Goal: Information Seeking & Learning: Learn about a topic

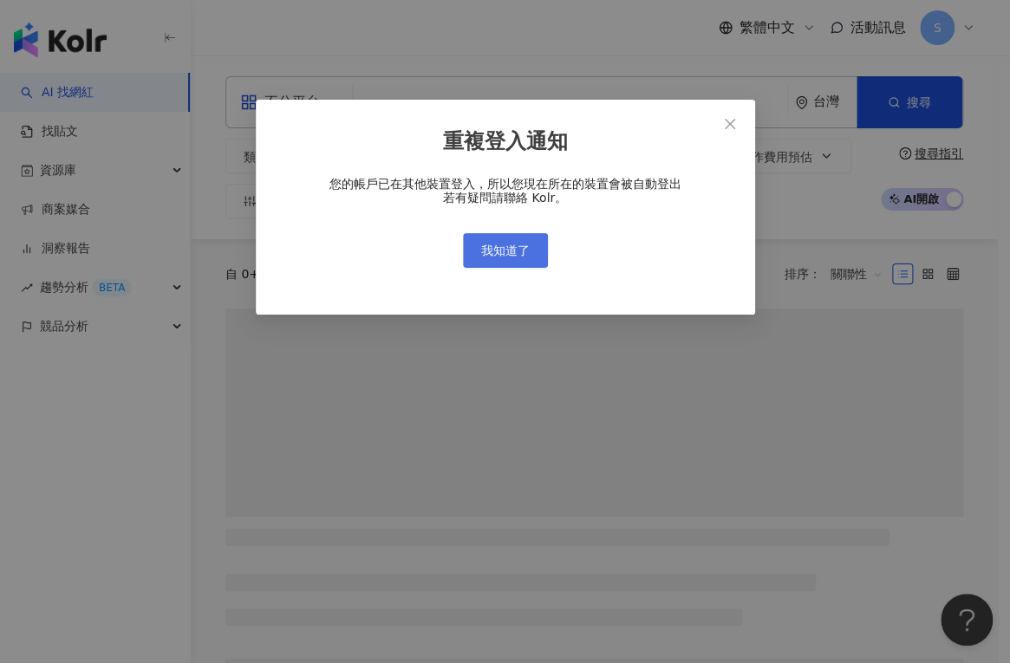
click at [489, 251] on span "我知道了" at bounding box center [505, 251] width 49 height 14
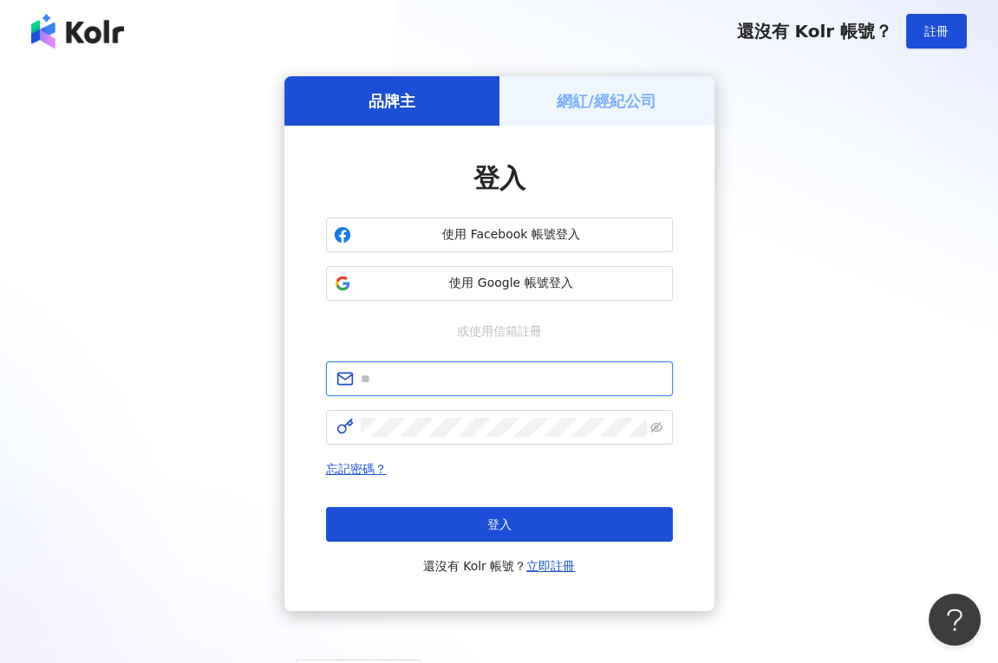
type input "**********"
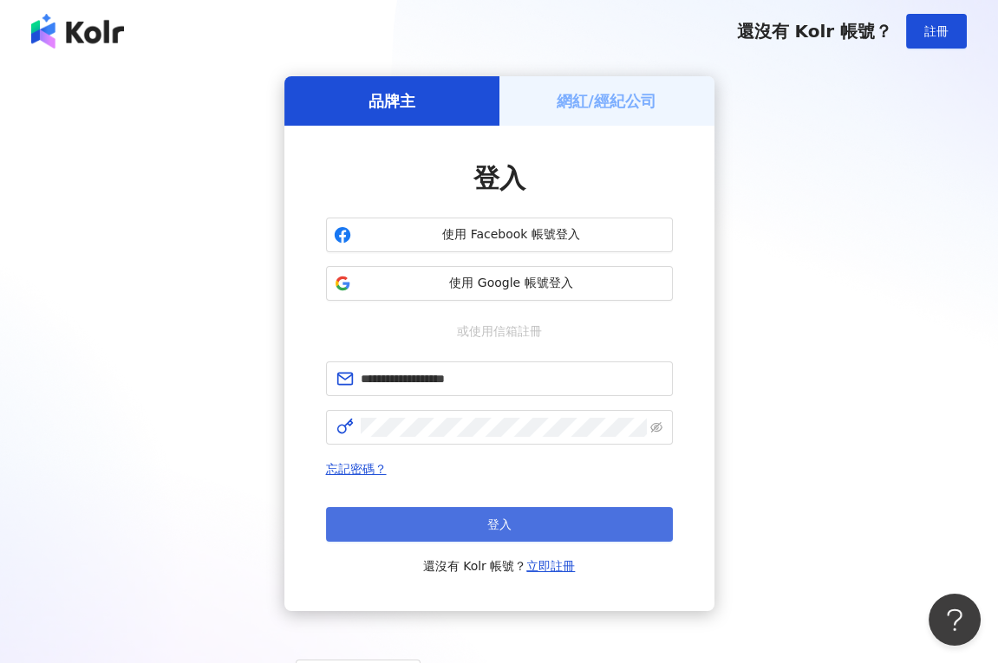
click at [498, 535] on button "登入" at bounding box center [499, 524] width 347 height 35
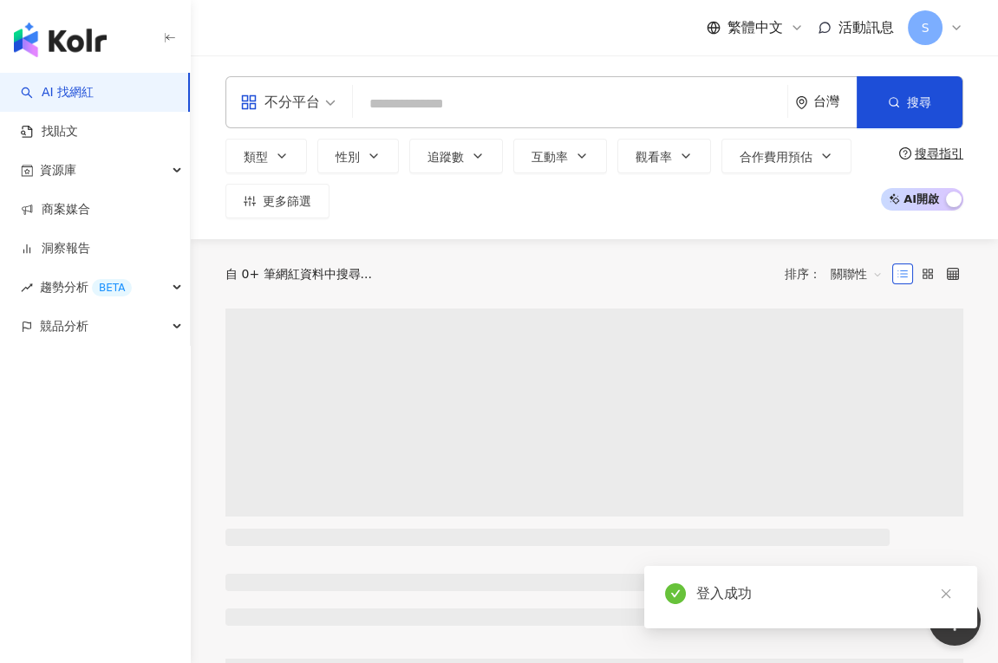
click at [536, 106] on input "search" at bounding box center [570, 104] width 420 height 33
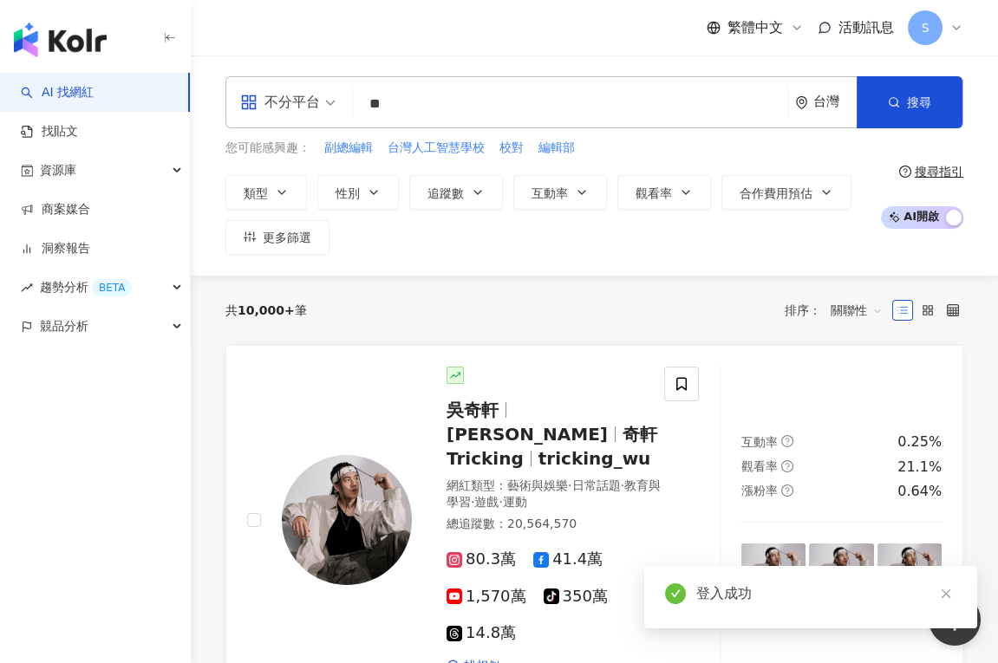
type input "*"
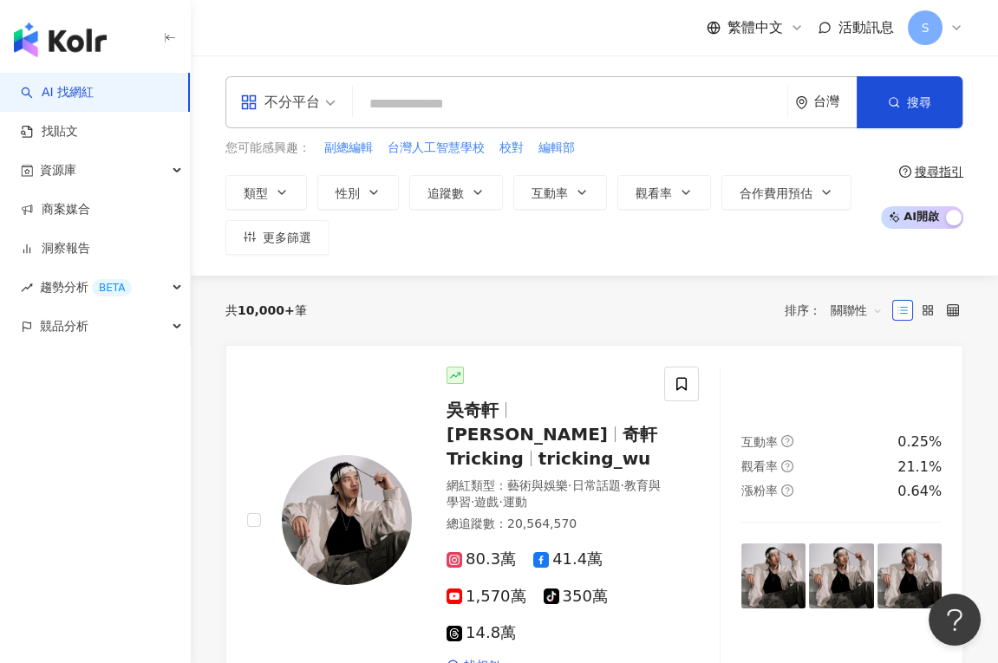
type input "*"
type input "**"
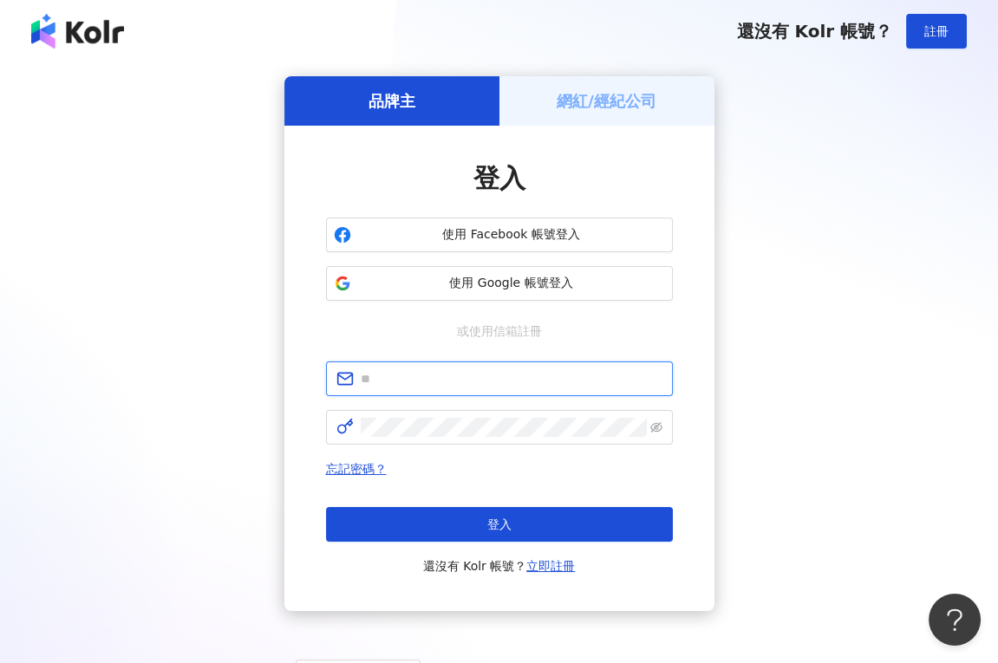
type input "**********"
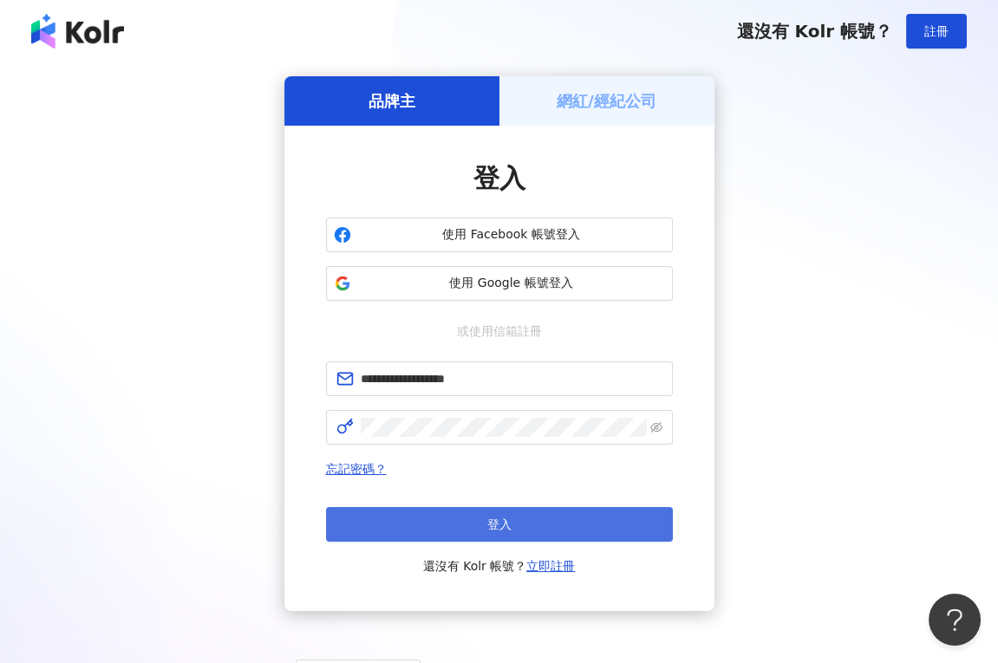
click at [485, 517] on button "登入" at bounding box center [499, 524] width 347 height 35
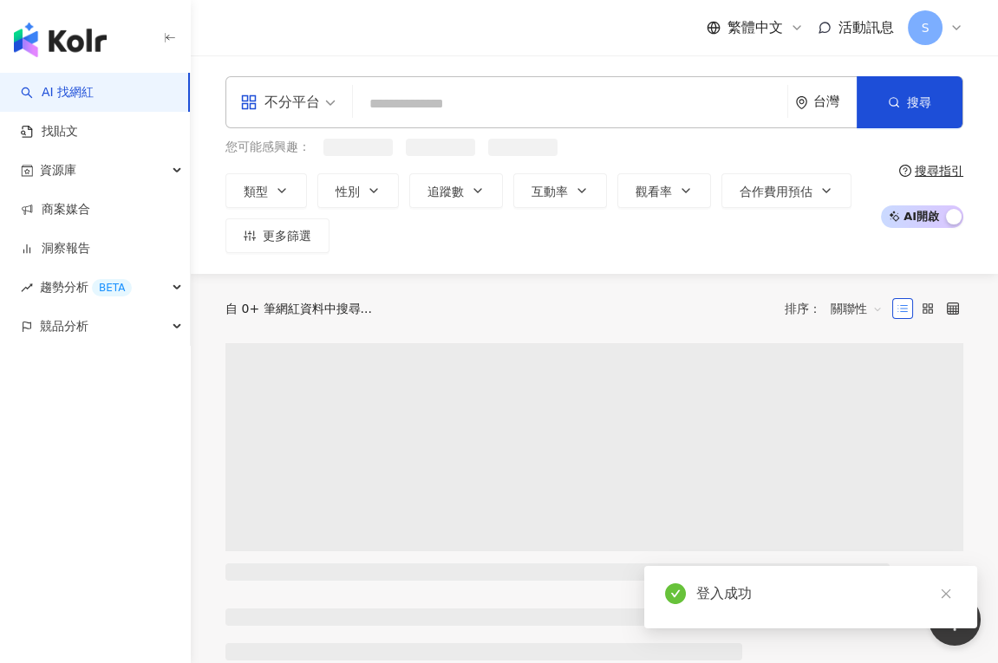
click at [470, 121] on div "不分平台 台灣 搜尋" at bounding box center [594, 102] width 738 height 52
click at [468, 108] on input "search" at bounding box center [570, 104] width 420 height 33
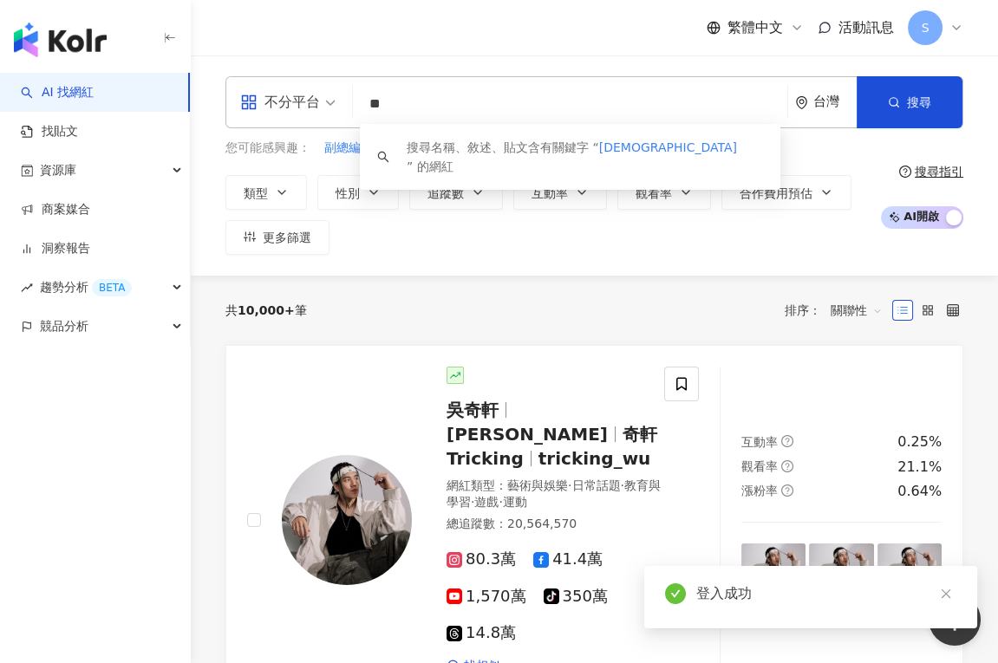
type input "*"
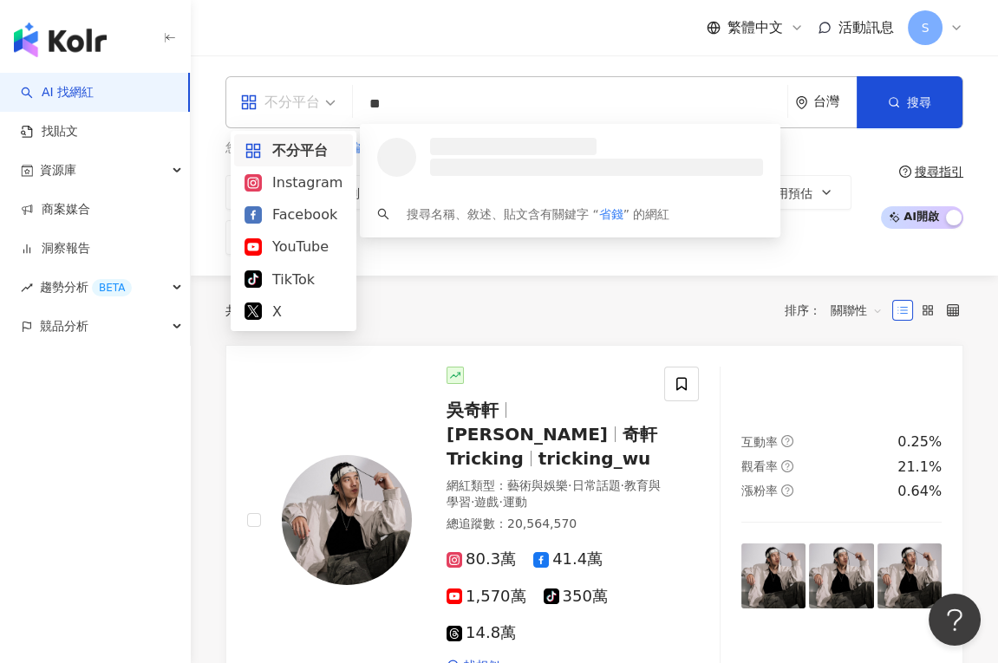
click at [312, 114] on div "不分平台" at bounding box center [280, 102] width 80 height 28
type input "**"
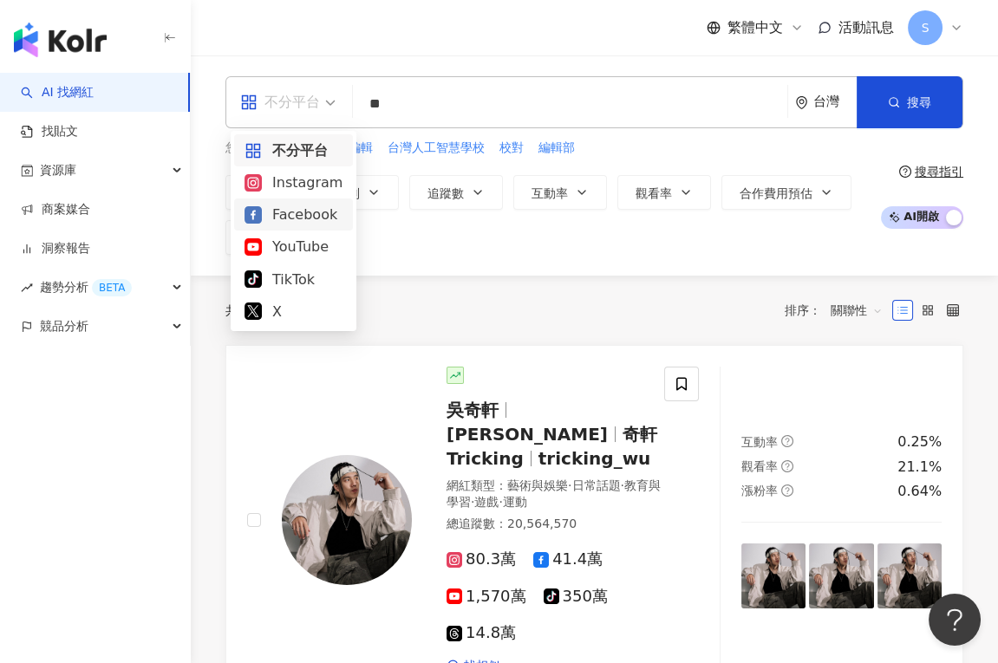
click at [310, 192] on div "Instagram" at bounding box center [293, 183] width 98 height 22
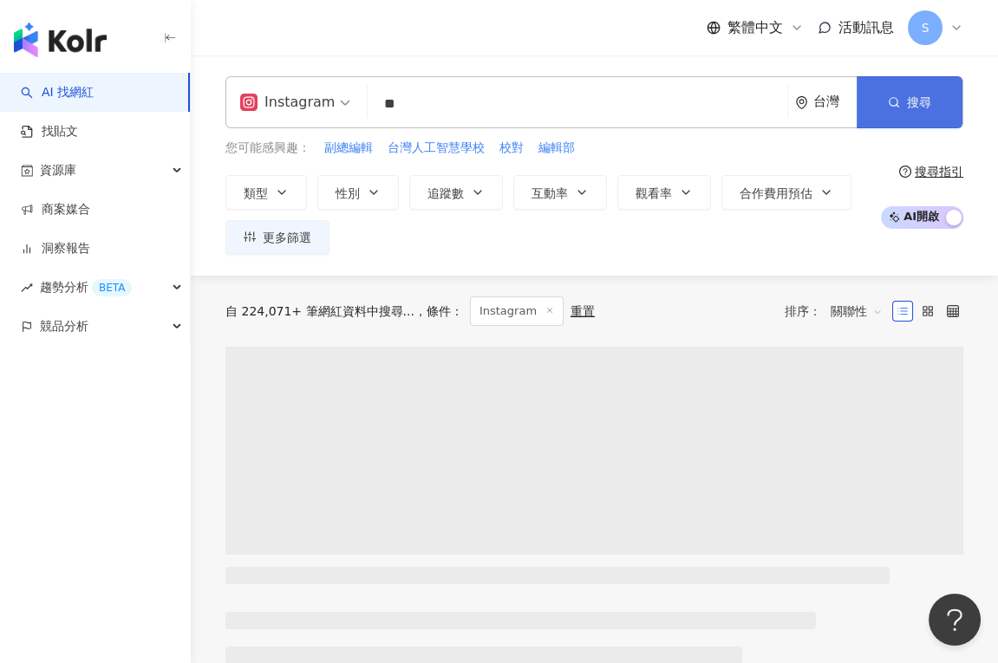
click at [907, 106] on span "搜尋" at bounding box center [919, 102] width 24 height 14
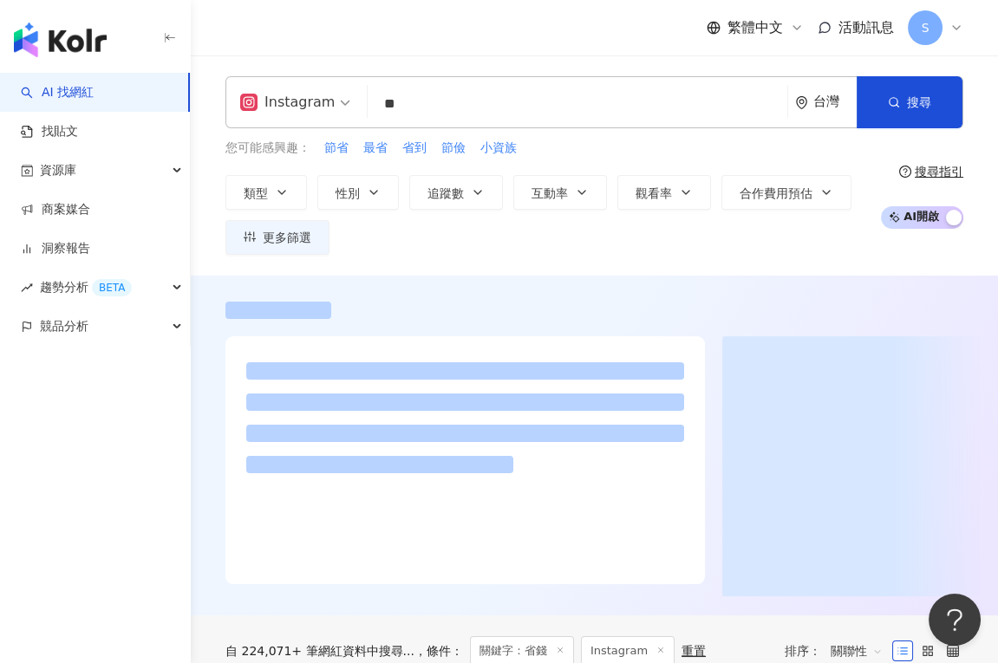
click at [468, 108] on input "**" at bounding box center [578, 104] width 406 height 33
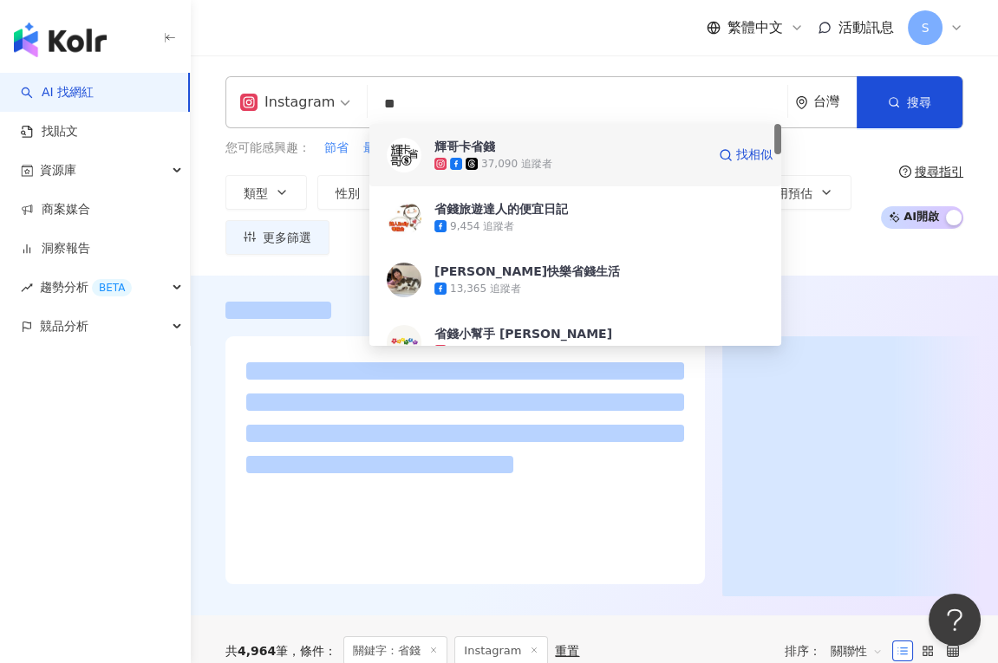
drag, startPoint x: 476, startPoint y: 154, endPoint x: 322, endPoint y: 307, distance: 217.0
click at [322, 307] on li at bounding box center [278, 310] width 106 height 17
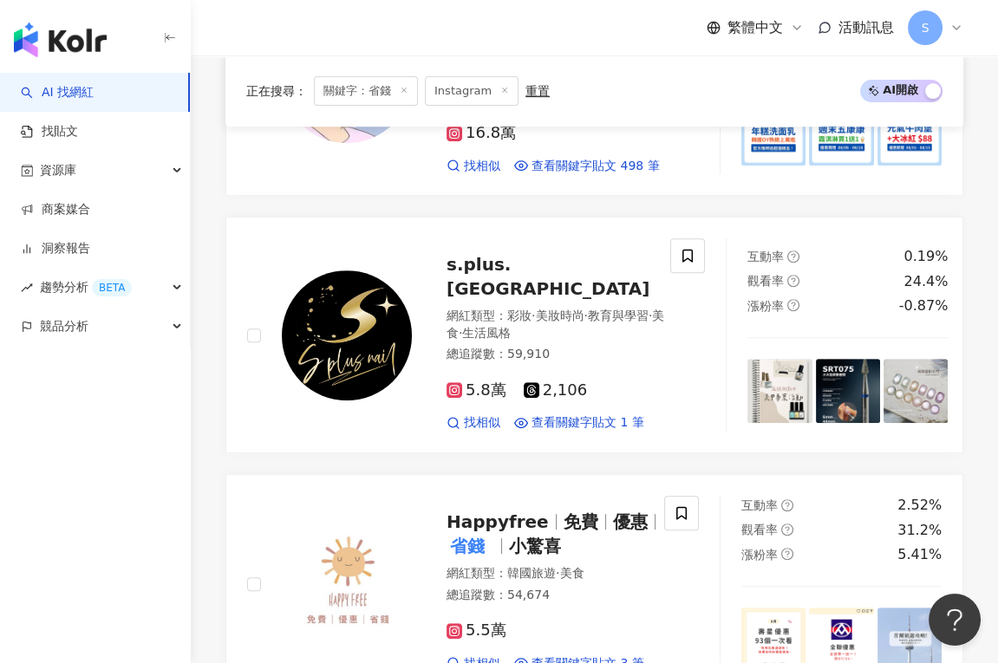
scroll to position [1380, 0]
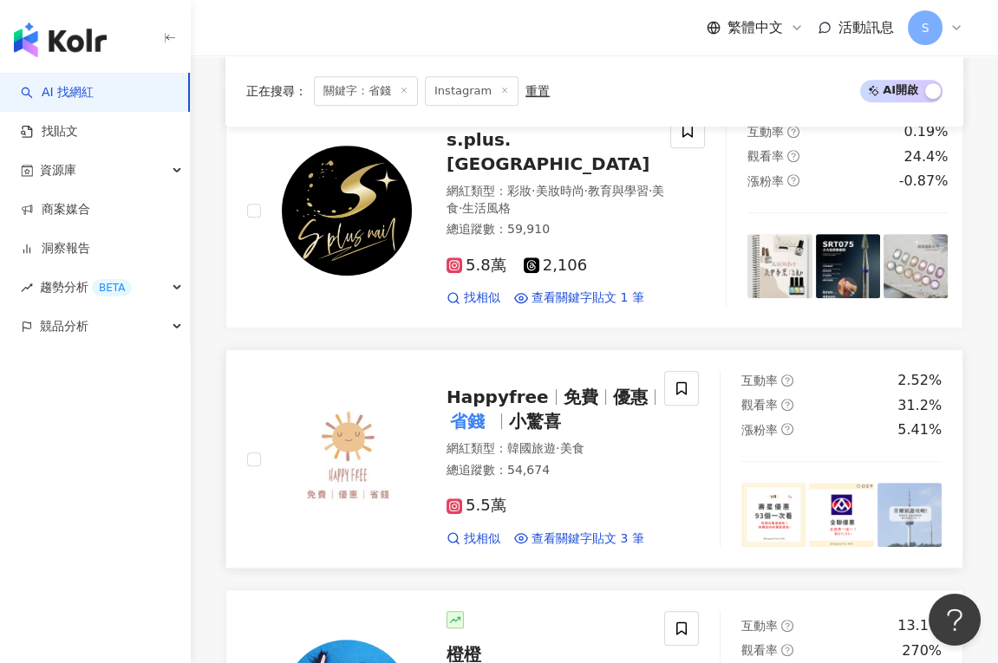
drag, startPoint x: 487, startPoint y: 494, endPoint x: 509, endPoint y: 503, distance: 23.3
click at [509, 503] on div "5.5萬 找相似 查看關鍵字貼文 3 筆" at bounding box center [557, 515] width 223 height 64
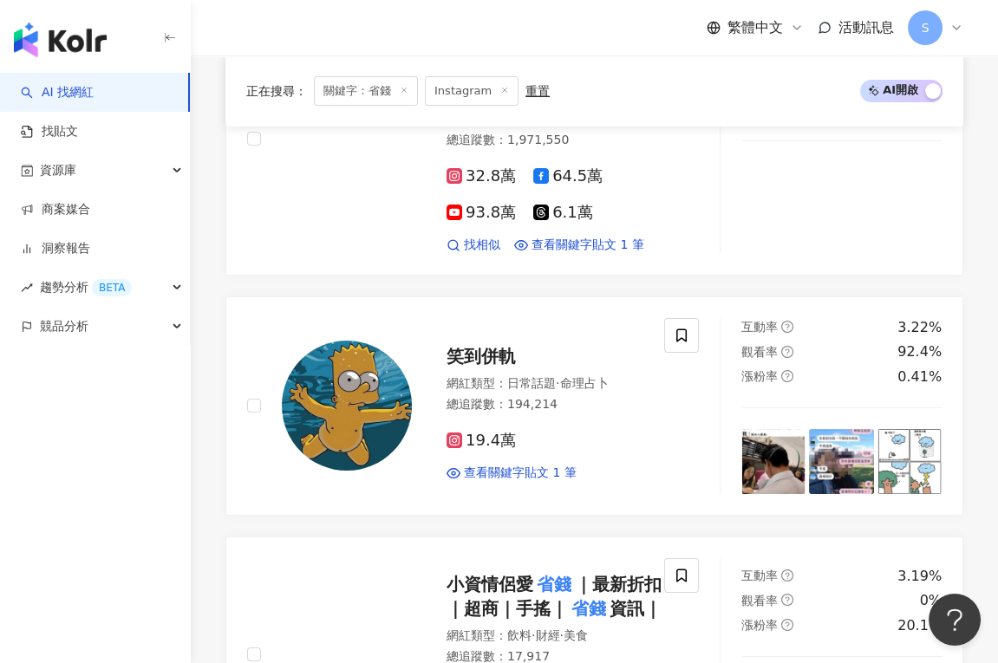
scroll to position [0, 0]
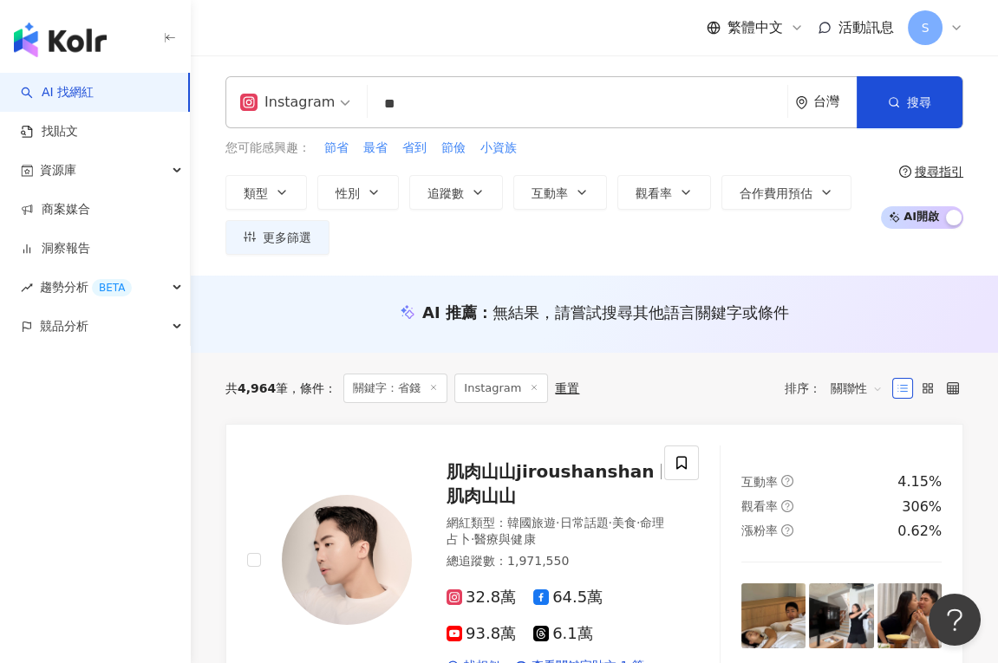
click at [464, 89] on input "**" at bounding box center [578, 104] width 406 height 33
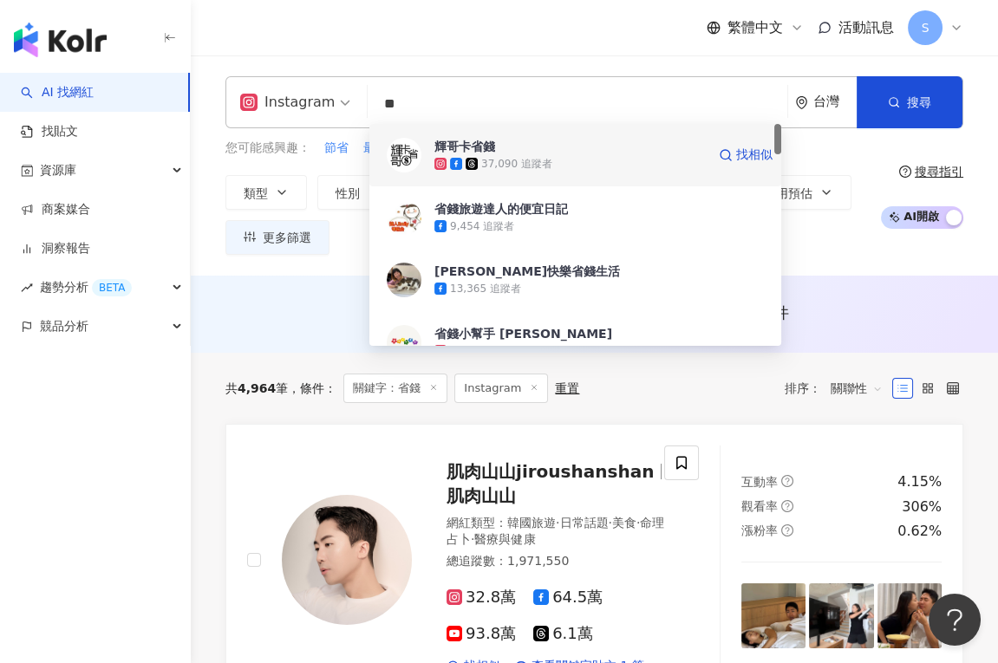
click at [610, 147] on span "輝哥卡省錢" at bounding box center [569, 146] width 271 height 17
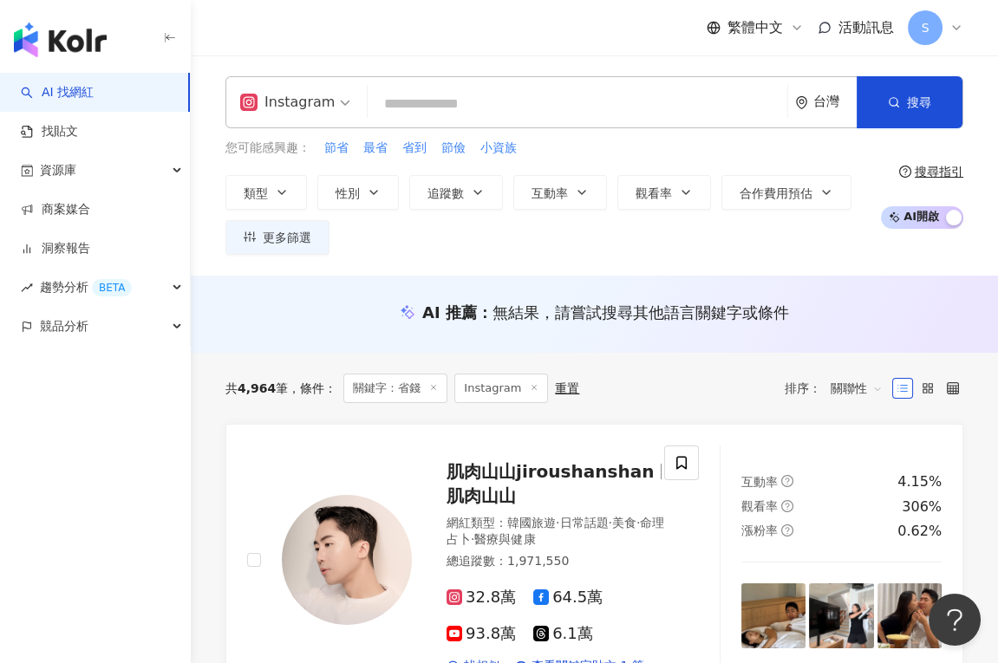
click at [511, 78] on div "Instagram 台灣 搜尋 378d1f5b-0f07-4005-8c03-433f3672970e 輝哥卡省錢 37,090 追蹤者 省錢旅遊達人的便宜…" at bounding box center [594, 102] width 738 height 52
click at [511, 84] on div "Instagram 台灣 搜尋 378d1f5b-0f07-4005-8c03-433f3672970e 輝哥卡省錢 37,090 追蹤者 省錢旅遊達人的便宜…" at bounding box center [594, 102] width 738 height 52
click at [498, 103] on input "search" at bounding box center [578, 104] width 406 height 33
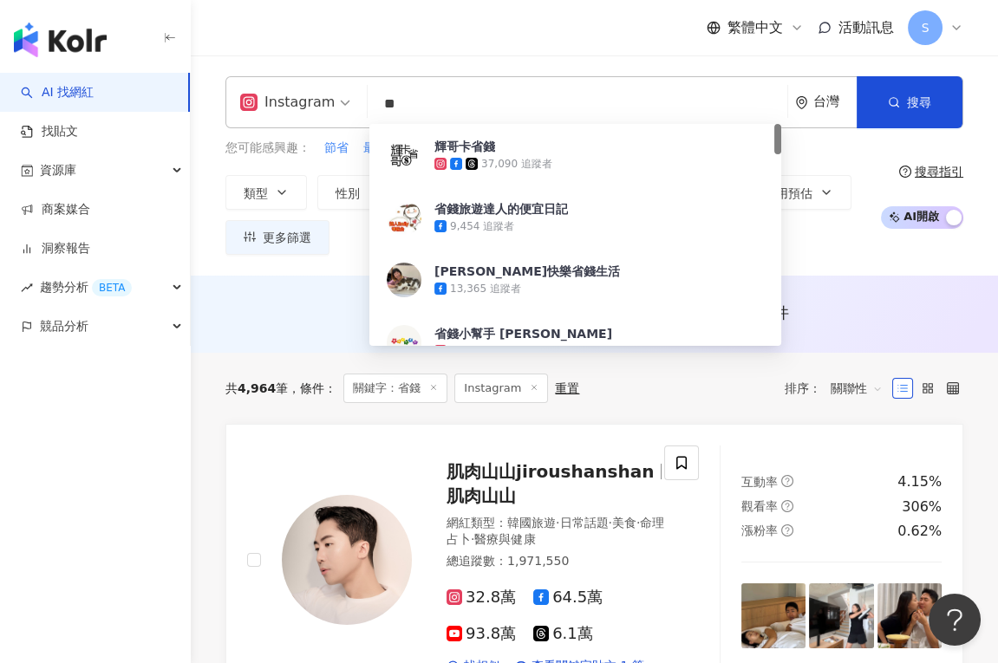
type input "*"
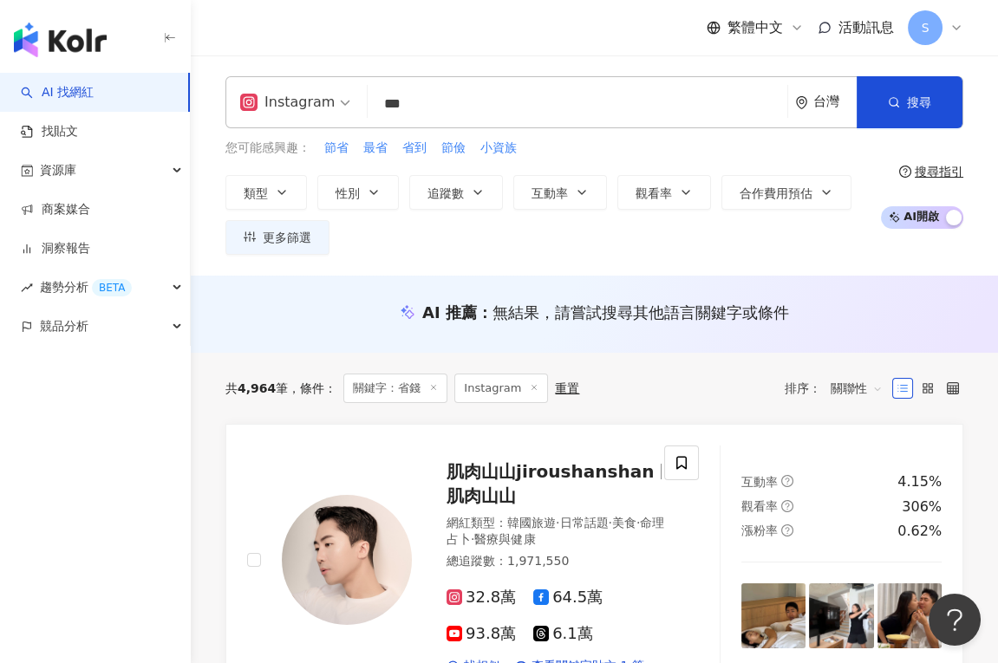
type input "*"
type input "**"
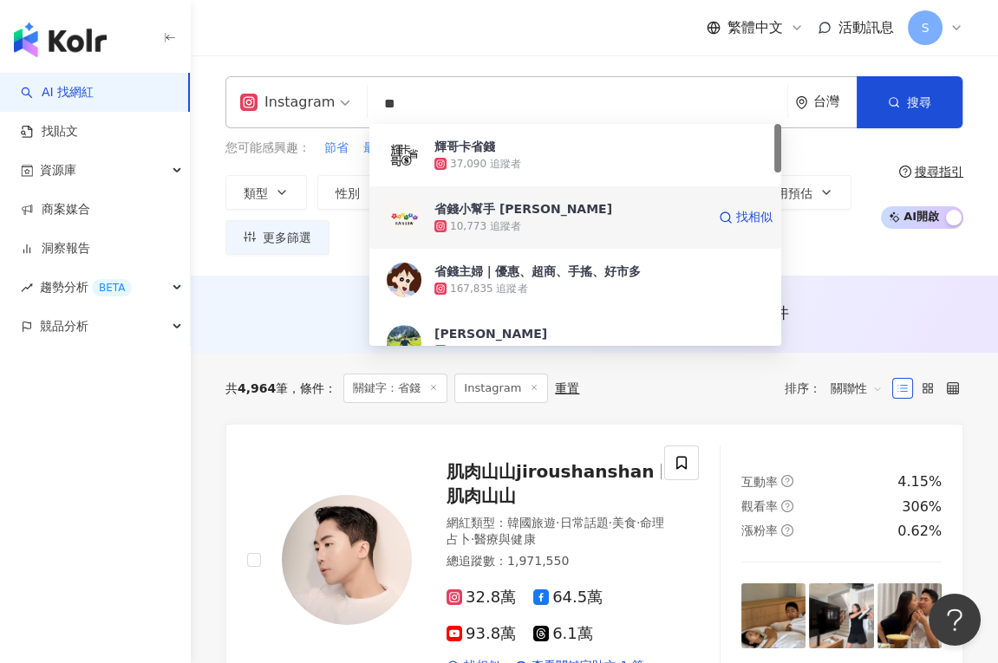
click at [490, 211] on div "省錢小幫手 小黑" at bounding box center [523, 208] width 178 height 17
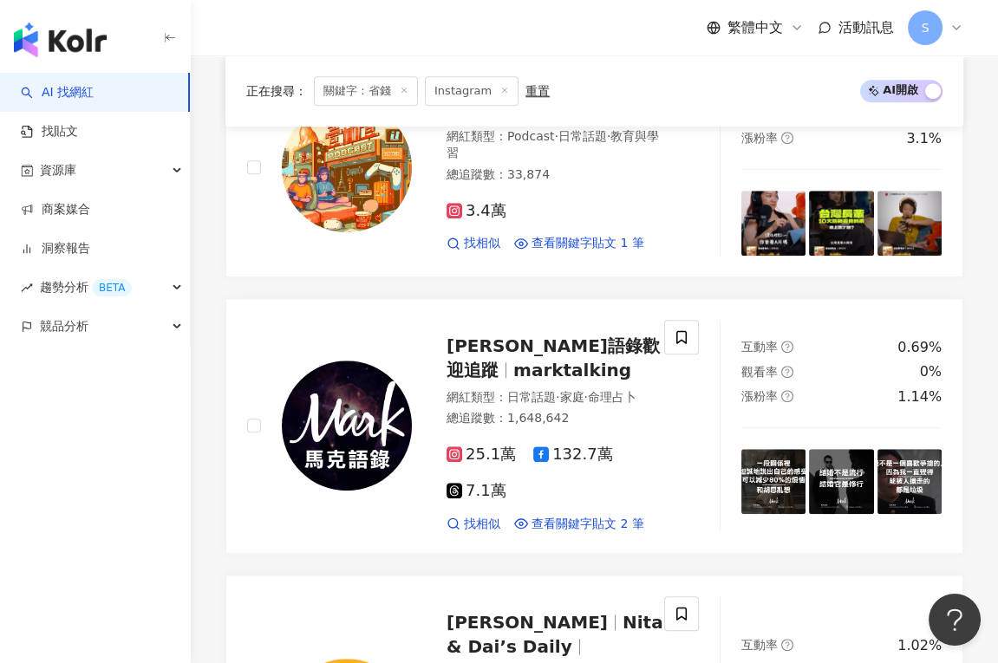
scroll to position [3073, 0]
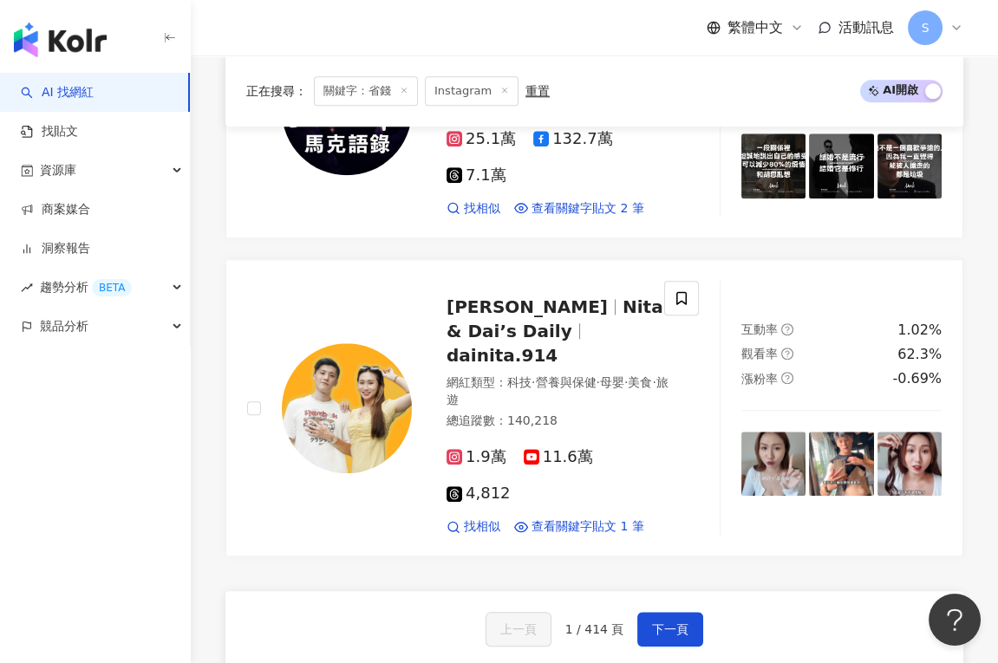
click at [681, 591] on div "上一頁 1 / 414 頁 下一頁 找不到網紅？ 回報建立" at bounding box center [594, 653] width 738 height 125
click at [670, 622] on span "下一頁" at bounding box center [670, 629] width 36 height 14
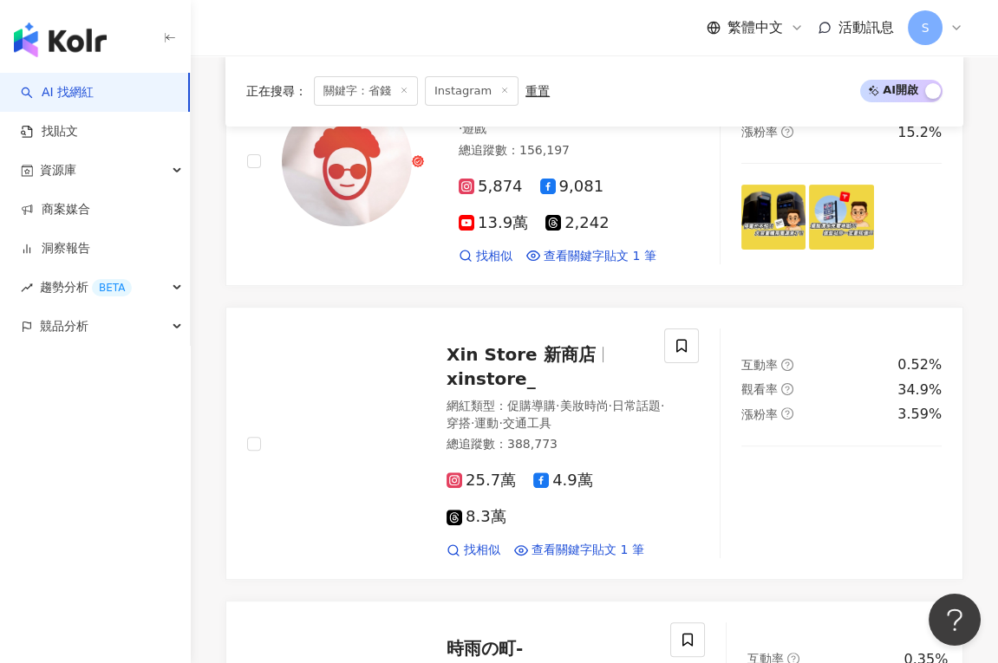
scroll to position [3126, 0]
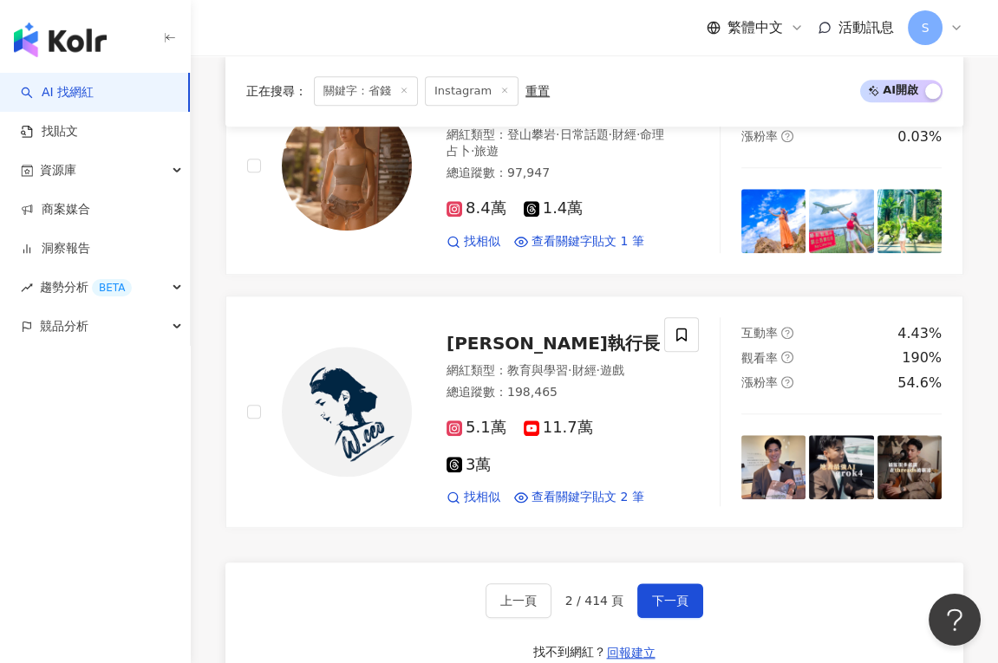
click at [702, 563] on div "上一頁 2 / 414 頁 下一頁 找不到網紅？ 回報建立" at bounding box center [594, 625] width 738 height 125
click at [677, 594] on span "下一頁" at bounding box center [670, 601] width 36 height 14
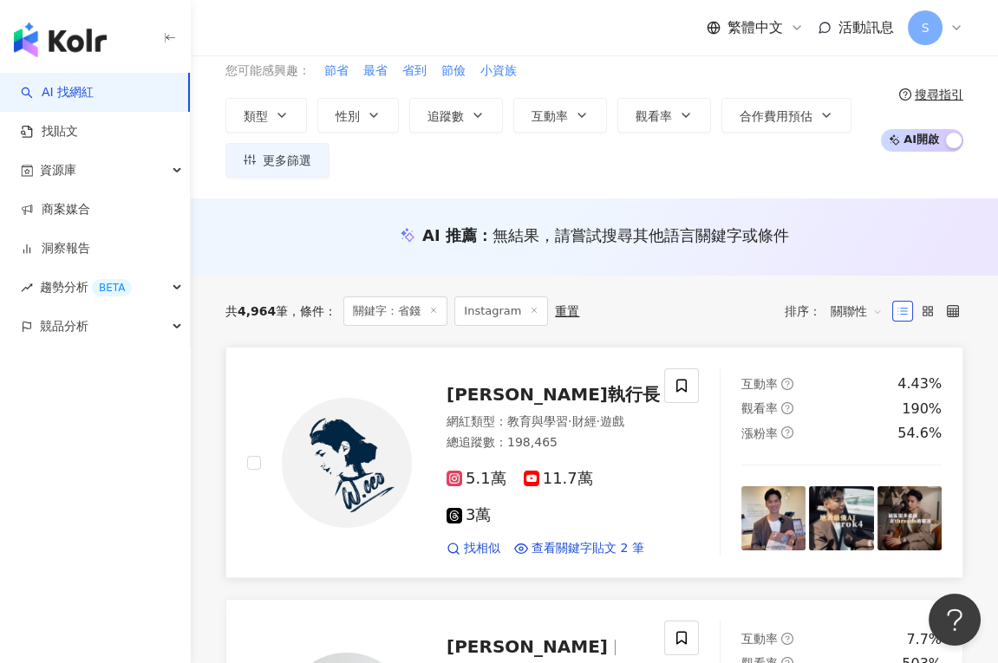
scroll to position [0, 0]
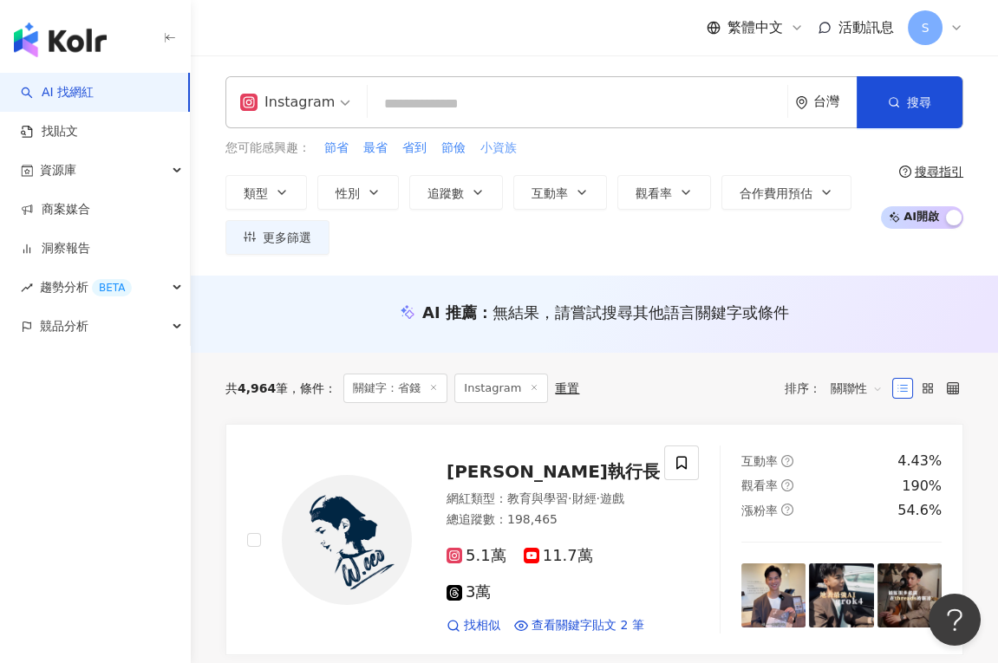
click at [504, 149] on span "小資族" at bounding box center [498, 148] width 36 height 17
type input "***"
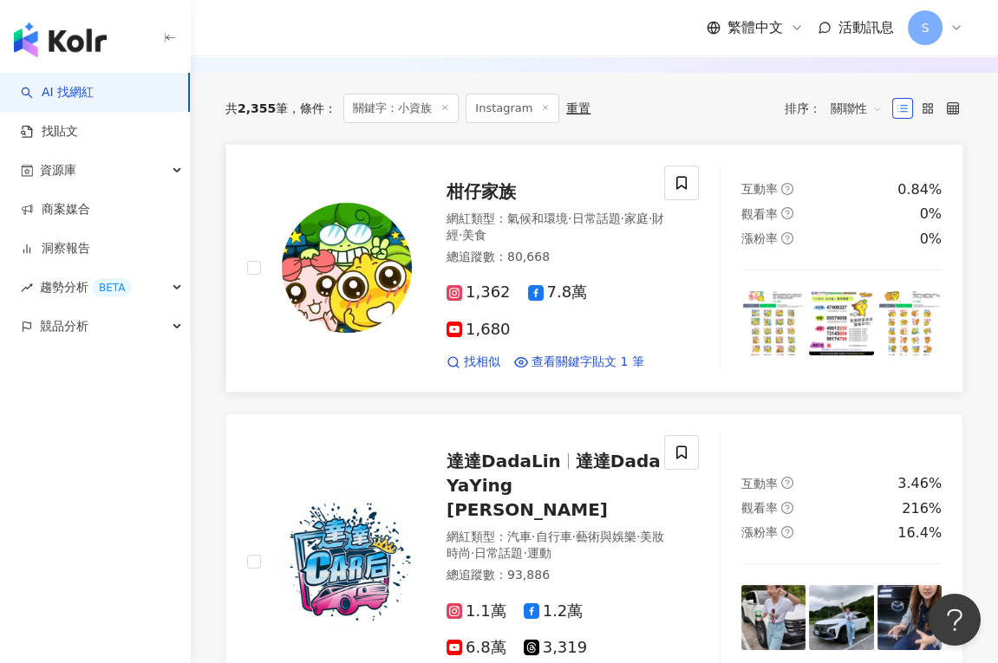
scroll to position [867, 0]
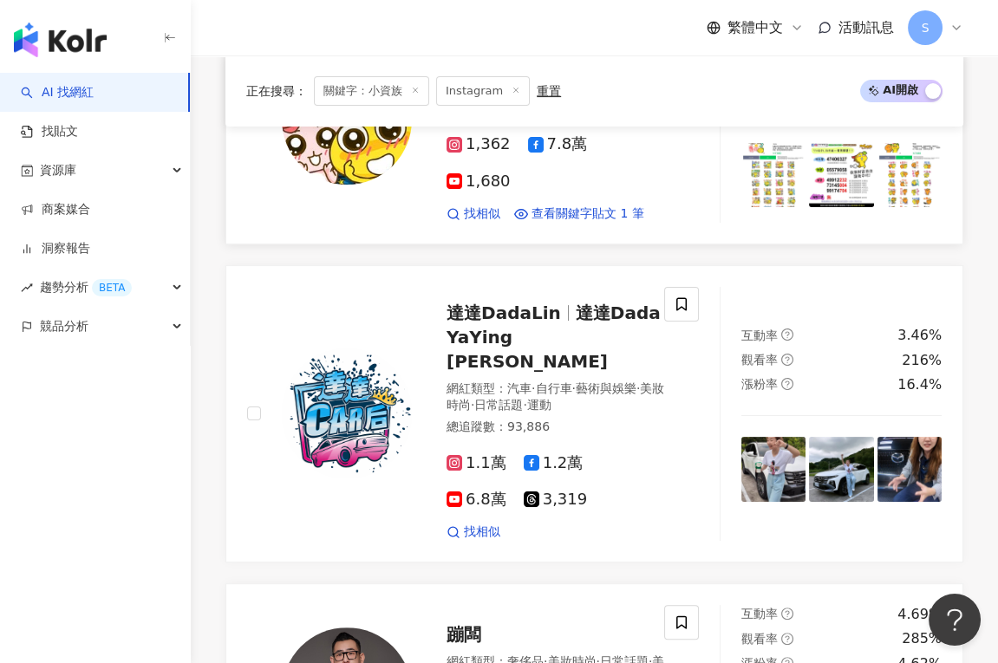
click at [515, 419] on div "總追蹤數 ： 93,886" at bounding box center [557, 427] width 223 height 17
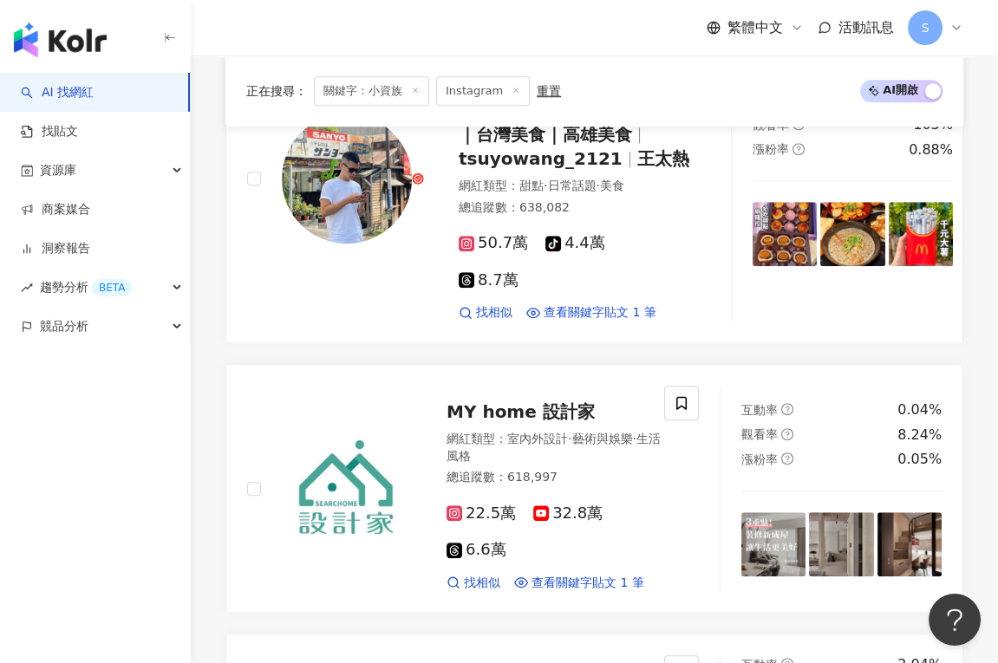
scroll to position [3546, 0]
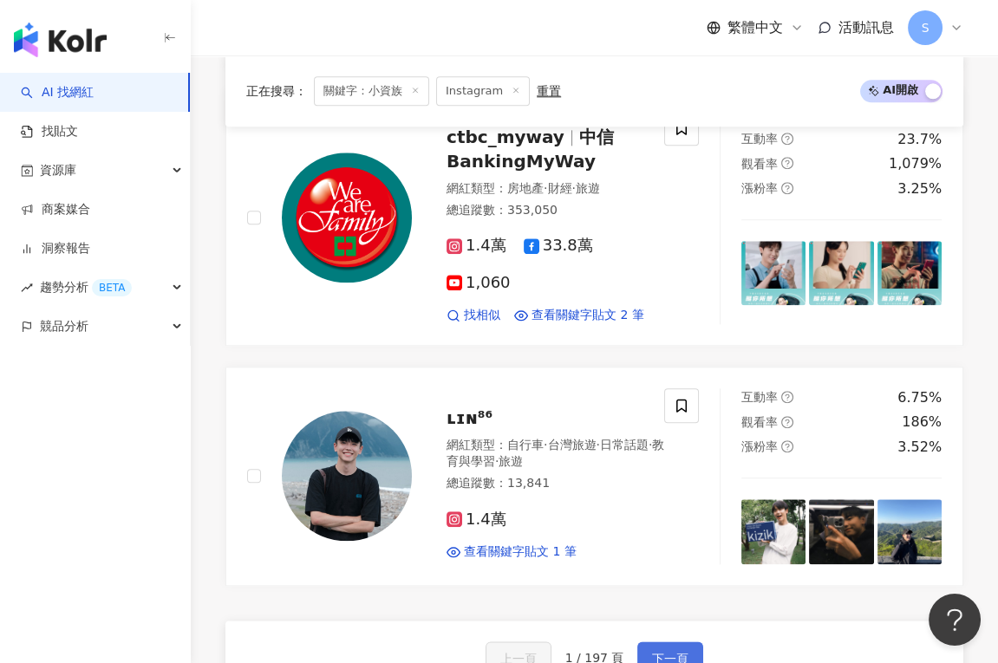
click at [644, 642] on button "下一頁" at bounding box center [670, 659] width 66 height 35
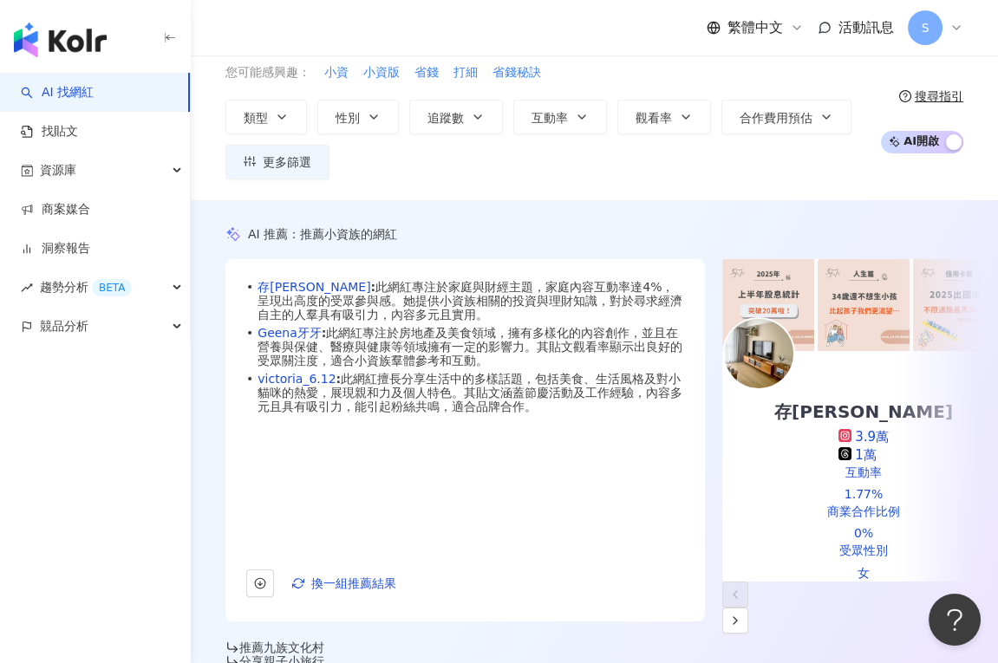
scroll to position [0, 0]
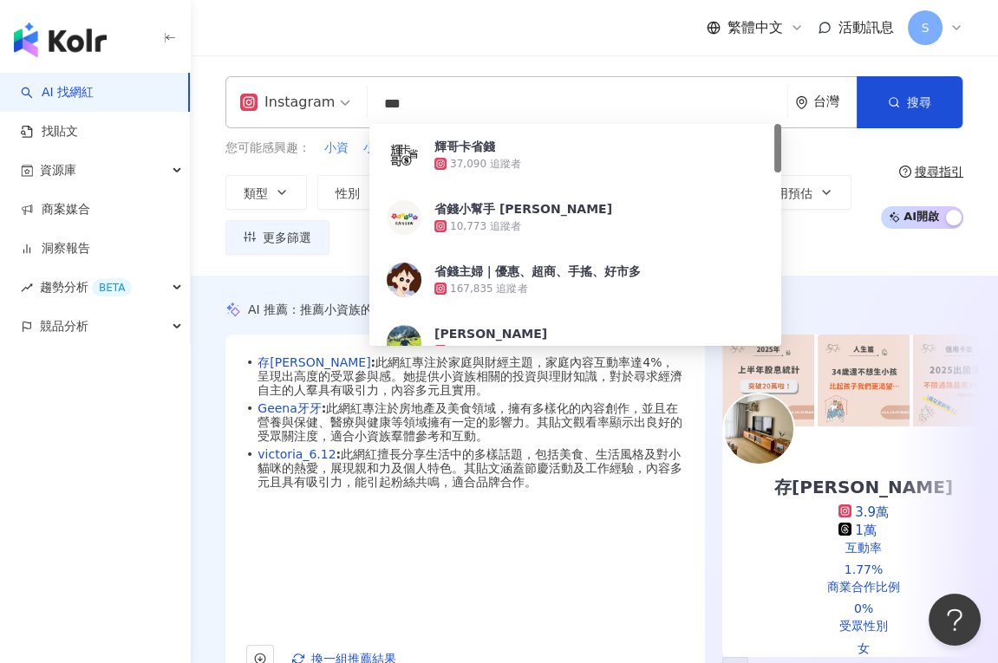
drag, startPoint x: 433, startPoint y: 100, endPoint x: 300, endPoint y: 94, distance: 133.6
click at [300, 94] on div "Instagram *** 台灣 搜尋 378d1f5b-0f07-4005-8c03-433f3672970e 輝哥卡省錢 37,090 追蹤者 省錢小幫手…" at bounding box center [594, 102] width 738 height 52
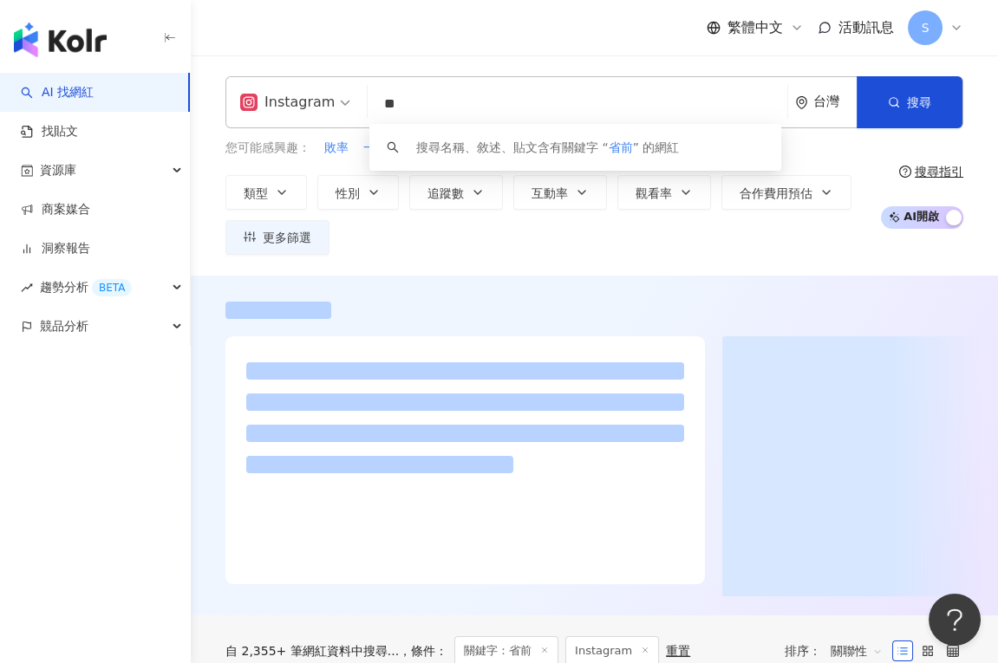
click at [478, 116] on input "**" at bounding box center [578, 104] width 406 height 33
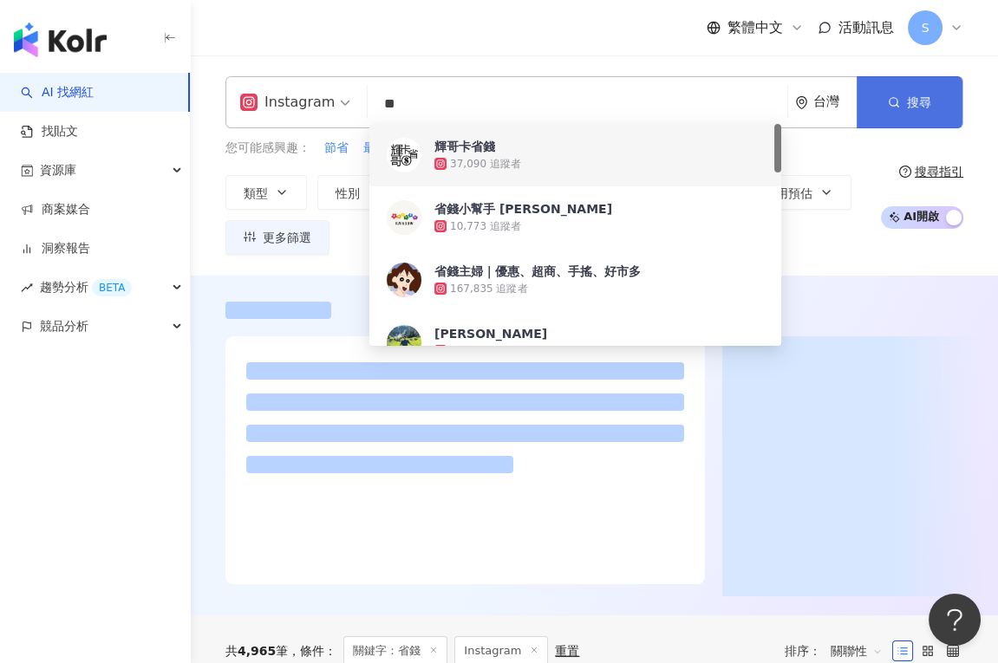
type input "**"
click at [926, 104] on span "搜尋" at bounding box center [919, 102] width 24 height 14
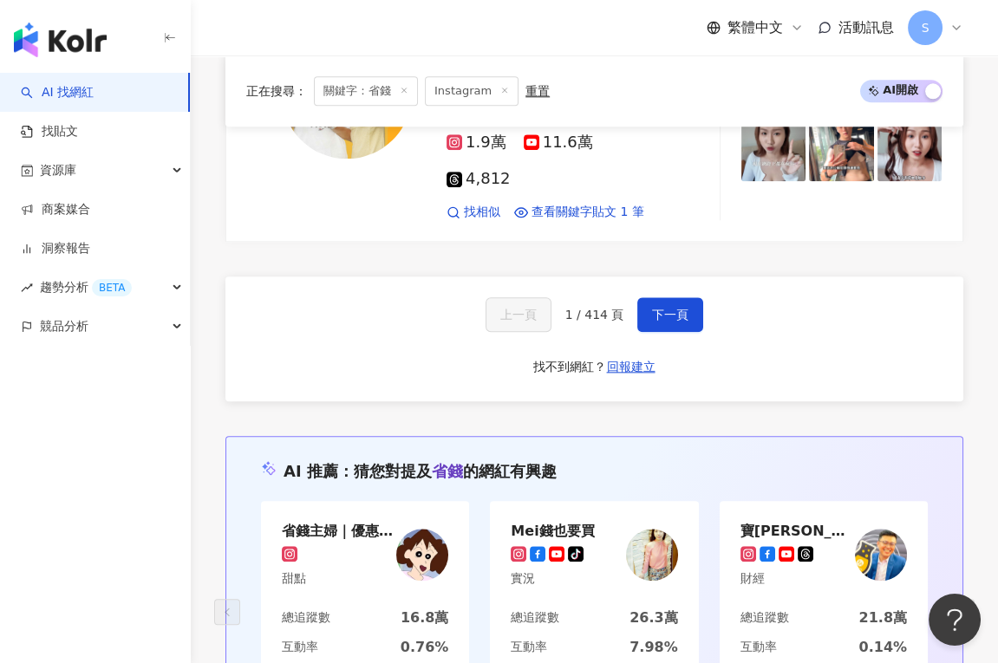
scroll to position [3389, 0]
click at [674, 307] on span "下一頁" at bounding box center [670, 314] width 36 height 14
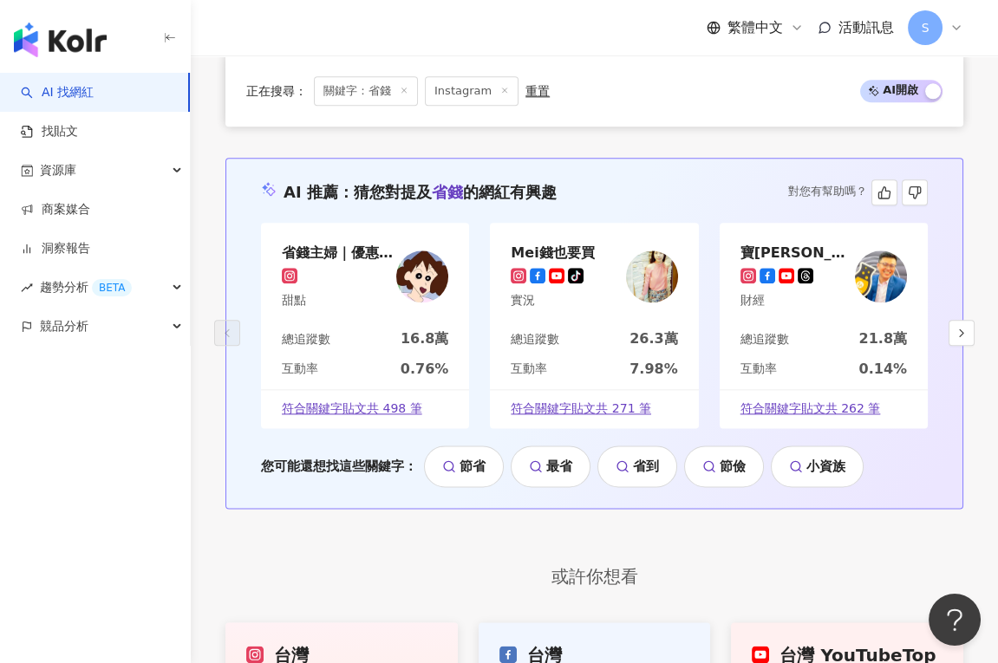
scroll to position [3678, 0]
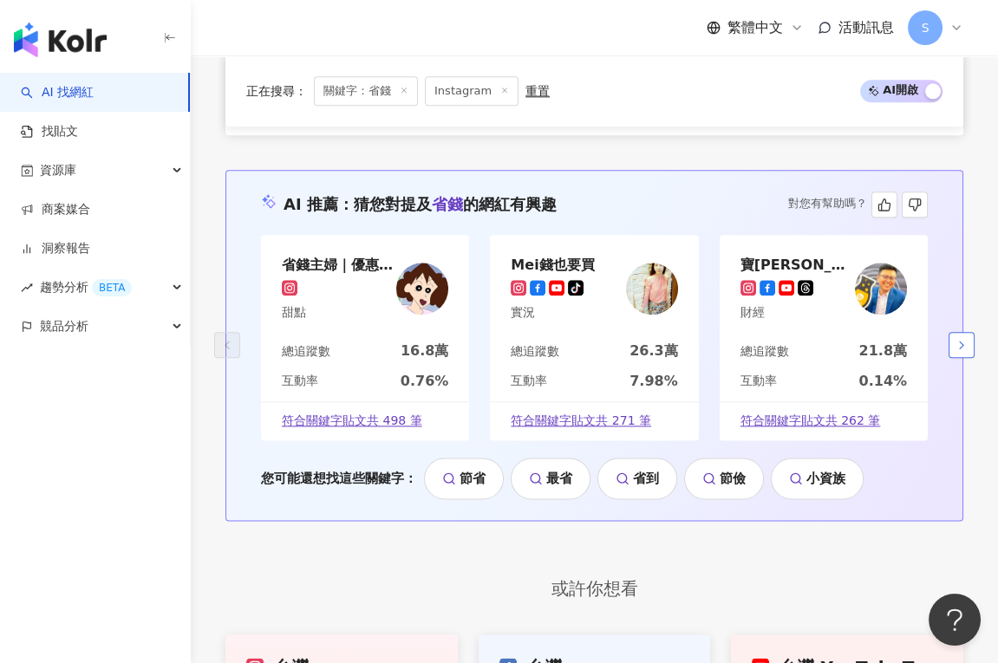
click at [966, 338] on icon "button" at bounding box center [961, 345] width 14 height 14
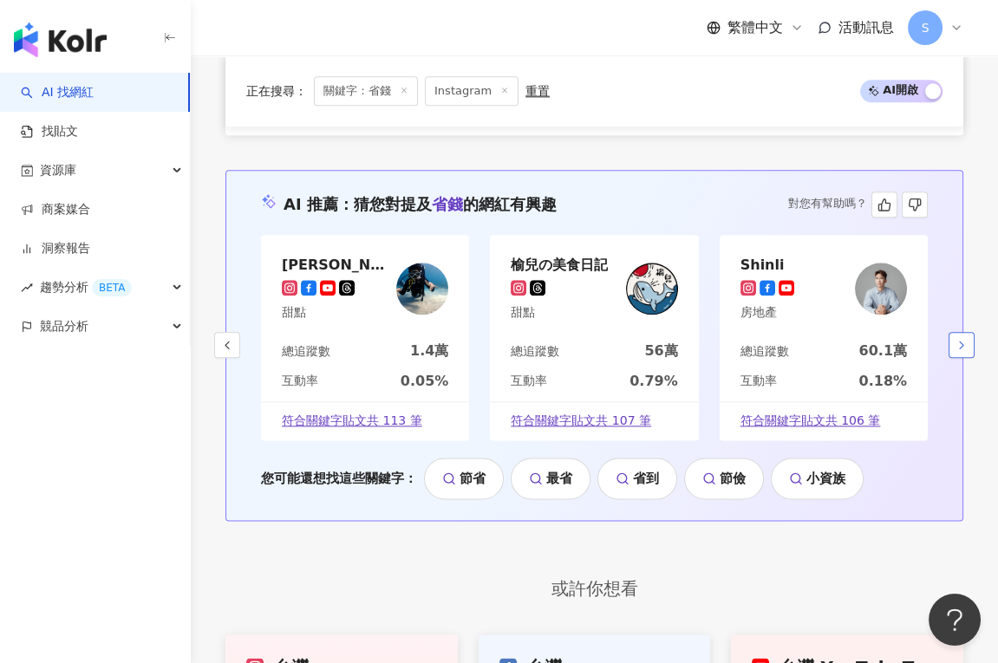
click at [966, 338] on icon "button" at bounding box center [961, 345] width 14 height 14
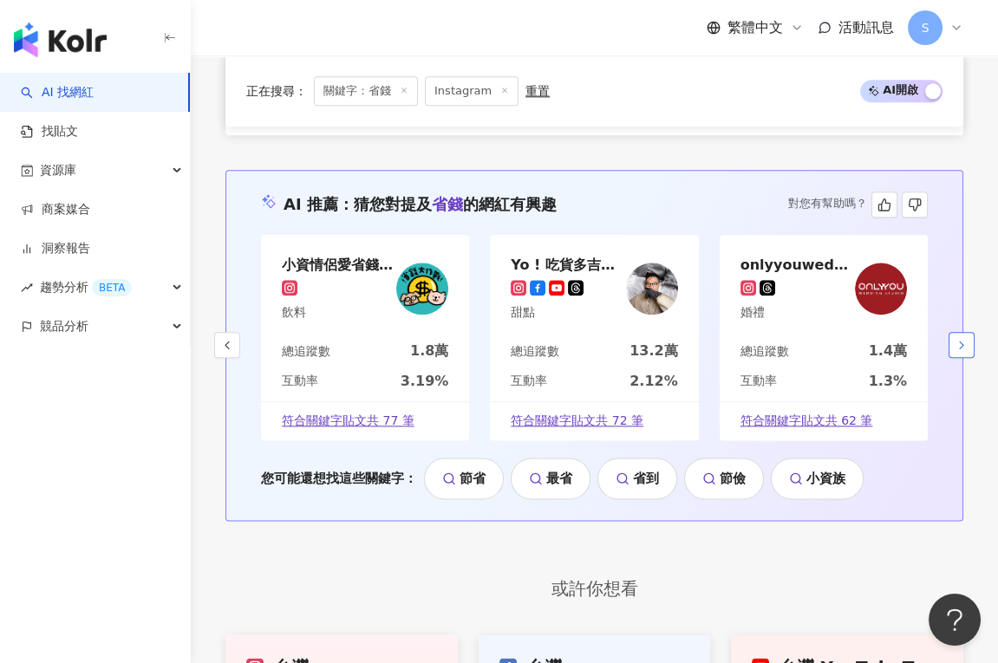
click at [966, 338] on icon "button" at bounding box center [961, 345] width 14 height 14
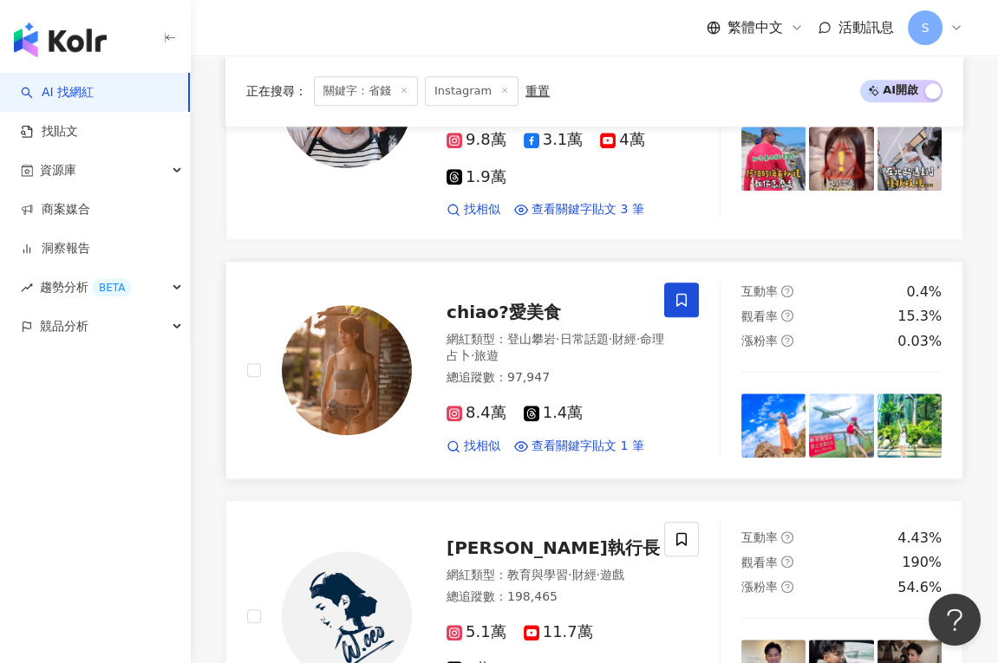
scroll to position [3316, 0]
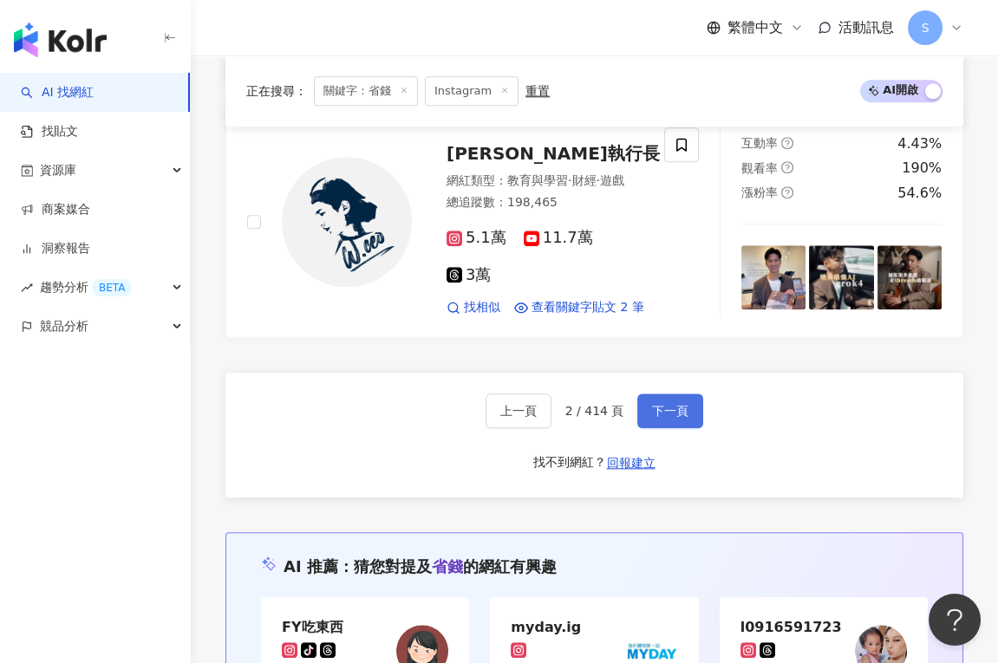
click at [681, 404] on span "下一頁" at bounding box center [670, 411] width 36 height 14
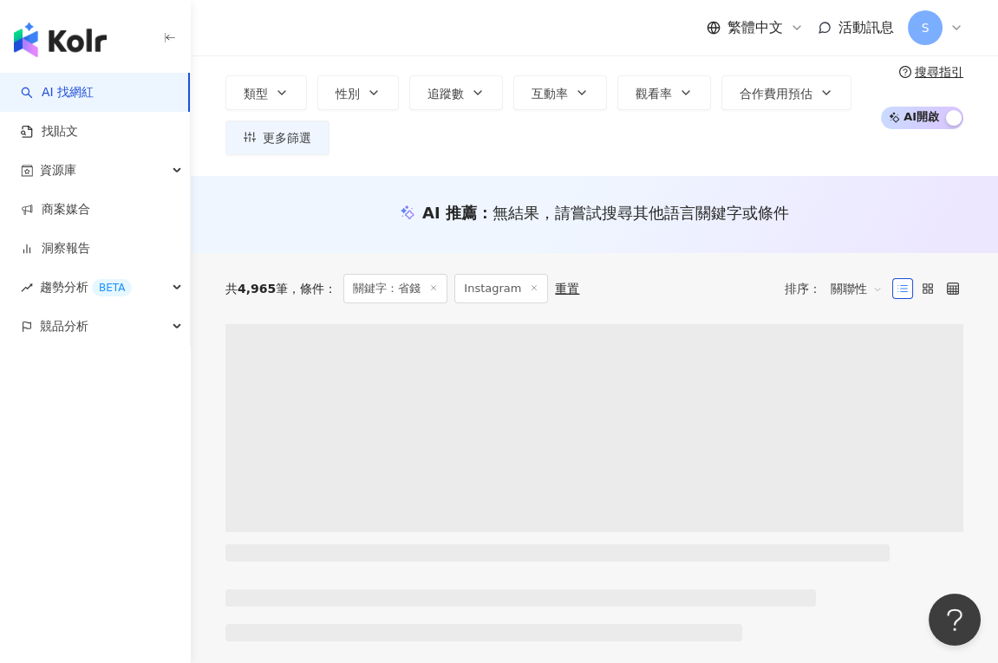
scroll to position [0, 0]
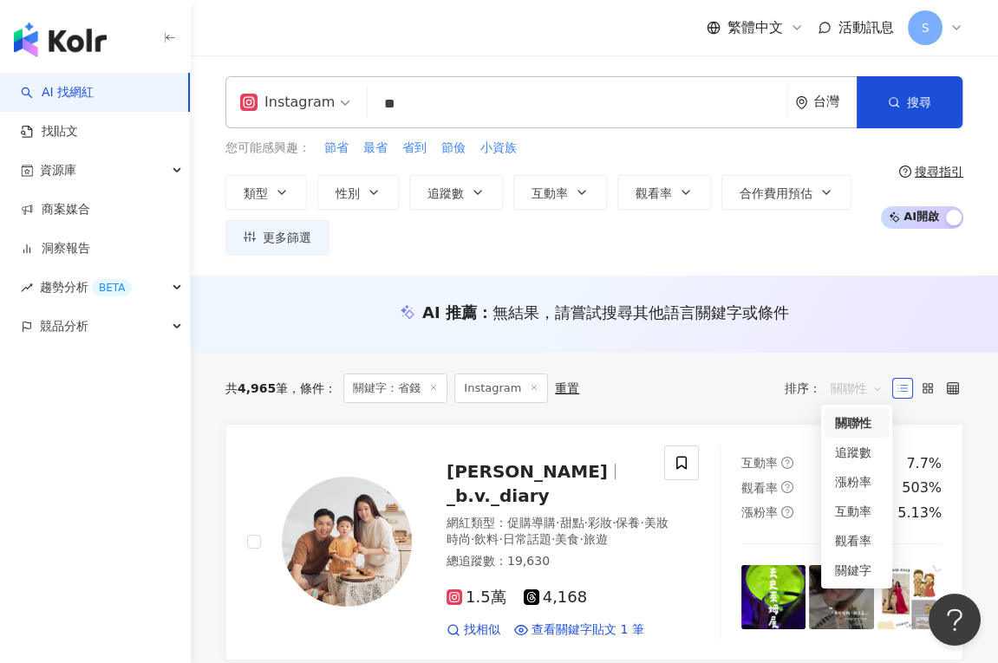
click at [846, 385] on span "關聯性" at bounding box center [857, 389] width 52 height 28
click at [859, 502] on div "互動率" at bounding box center [856, 511] width 43 height 19
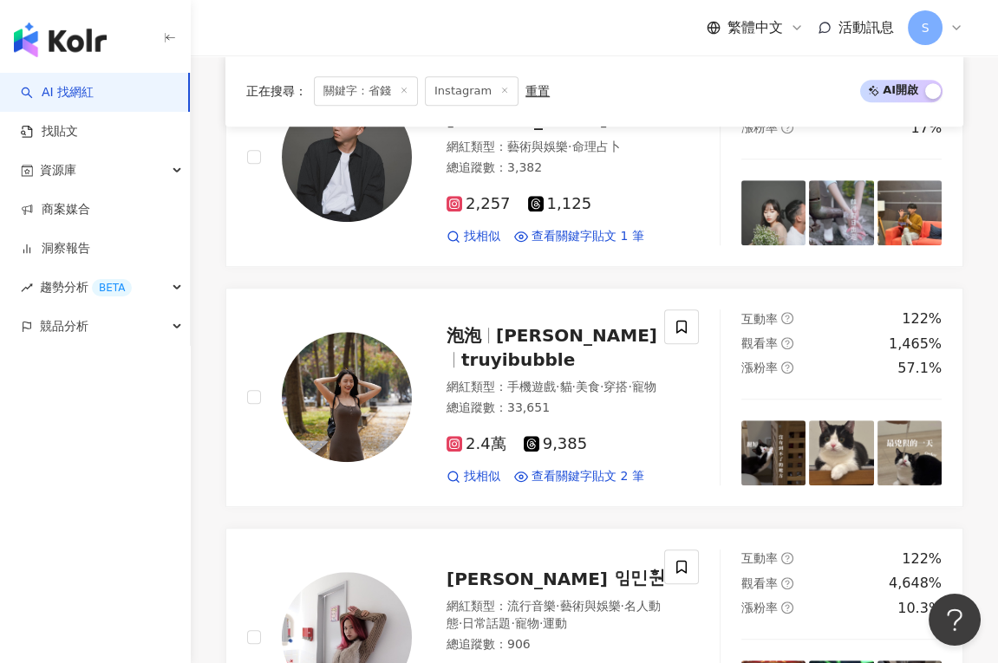
scroll to position [2127, 0]
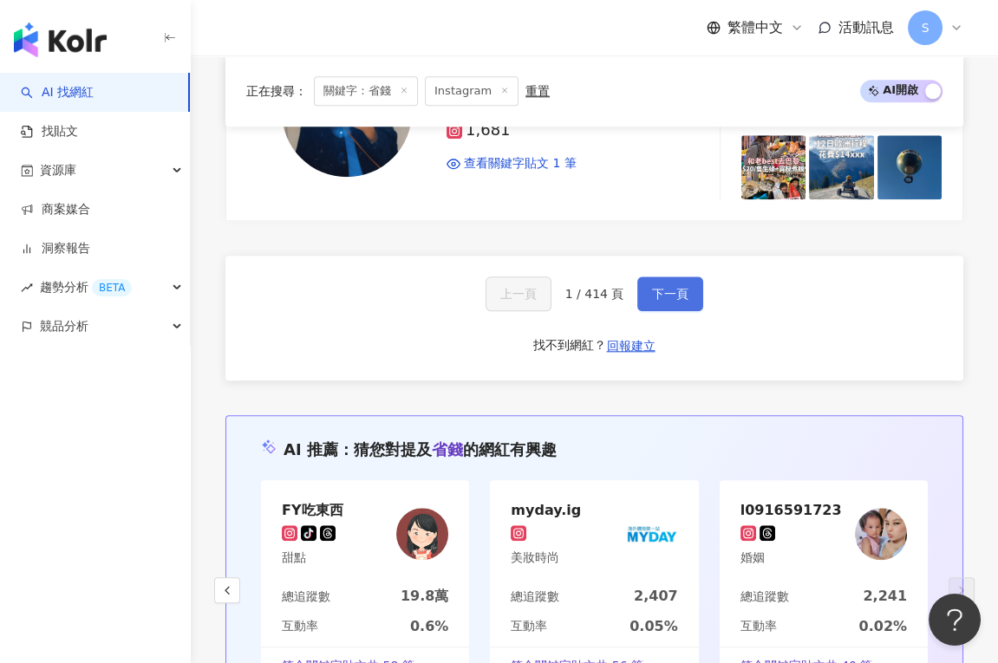
click at [657, 287] on span "下一頁" at bounding box center [670, 294] width 36 height 14
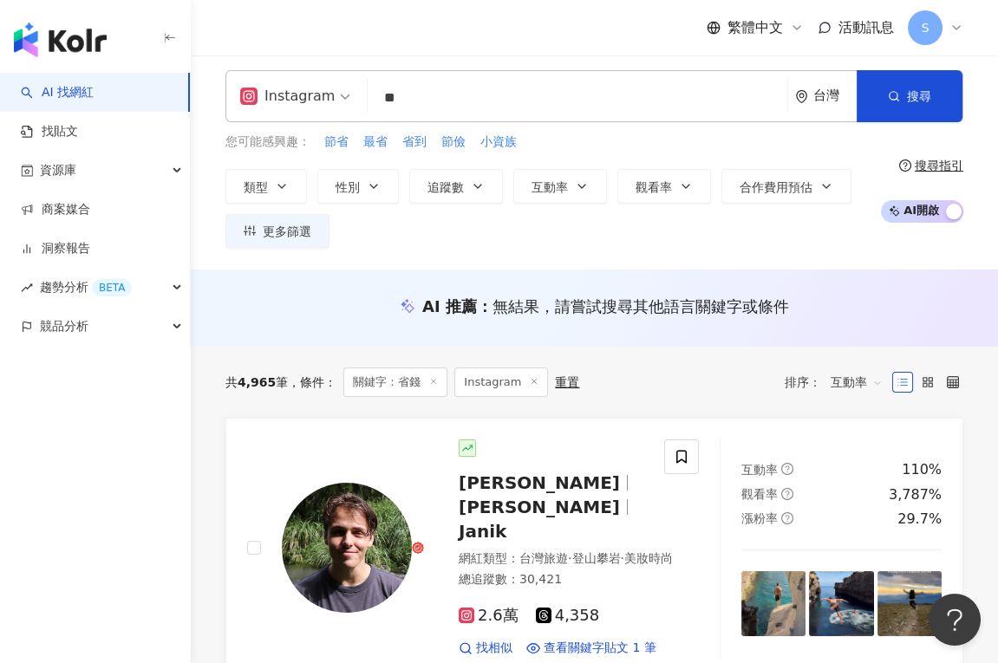
scroll to position [0, 0]
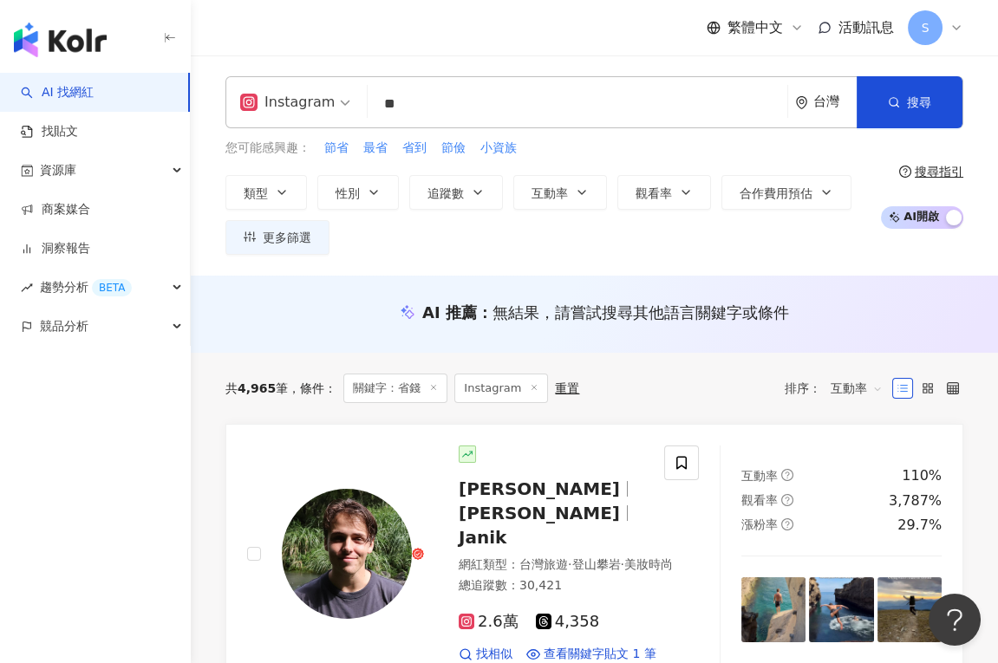
click at [861, 396] on span "互動率" at bounding box center [857, 389] width 52 height 28
click at [857, 427] on div "關聯性" at bounding box center [856, 423] width 43 height 19
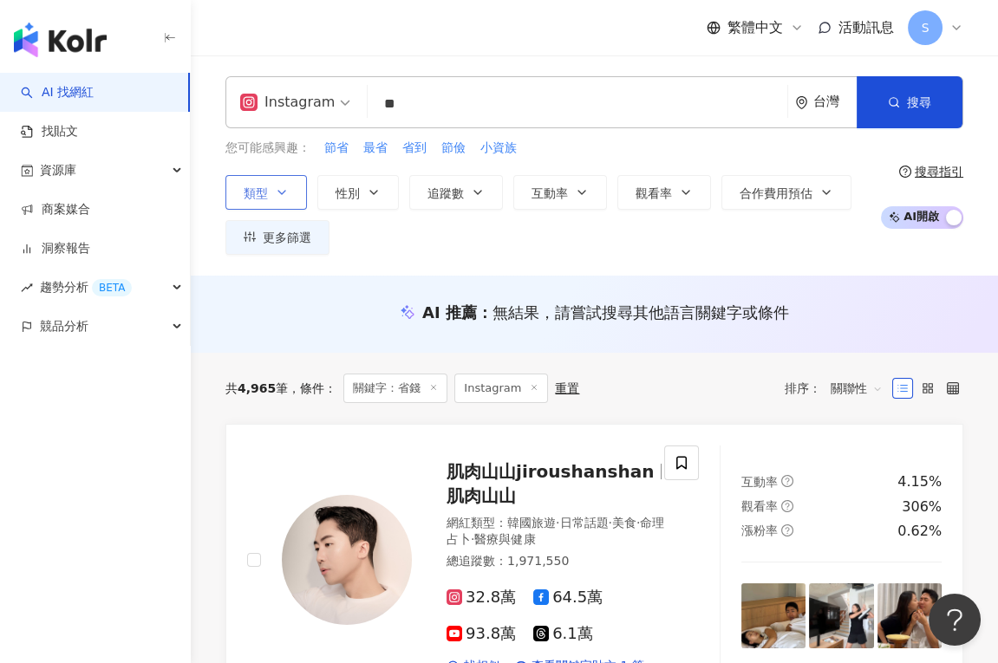
click at [293, 193] on button "類型" at bounding box center [265, 192] width 81 height 35
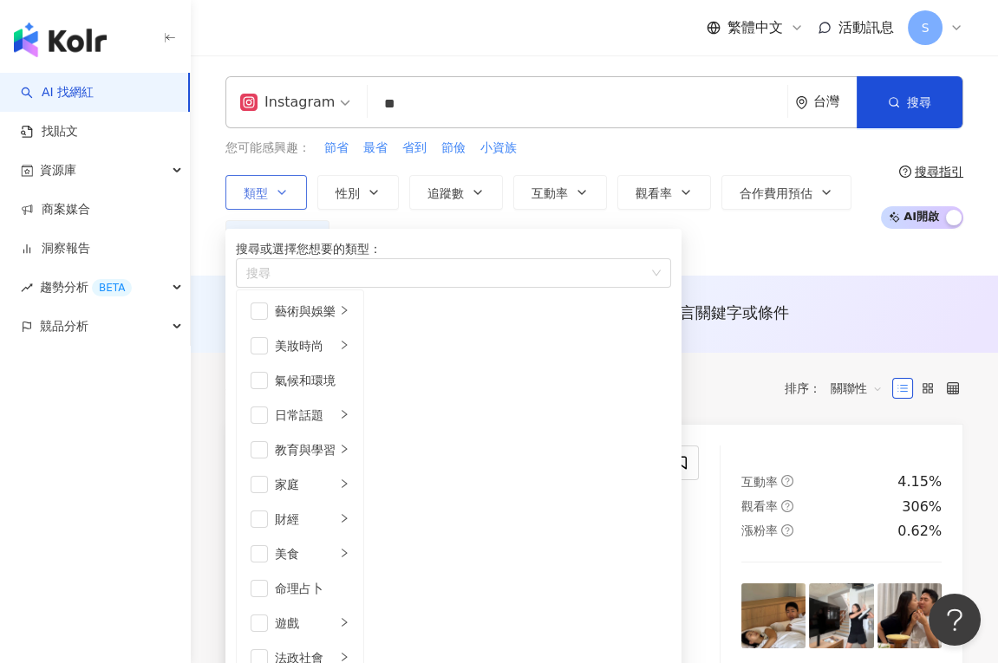
click at [810, 389] on div "排序： 關聯性" at bounding box center [838, 389] width 107 height 28
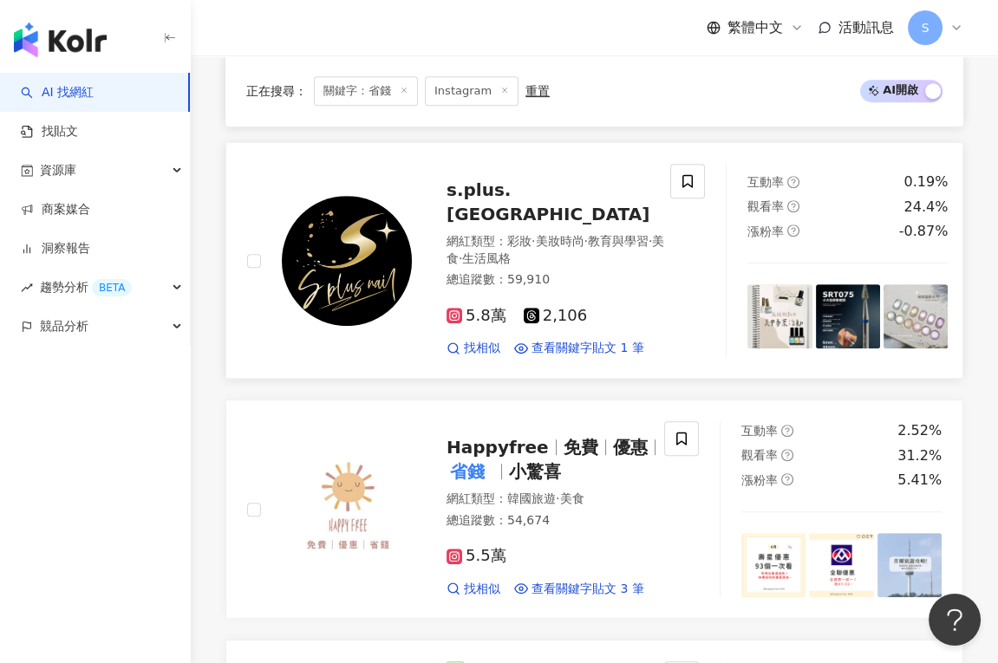
scroll to position [1617, 0]
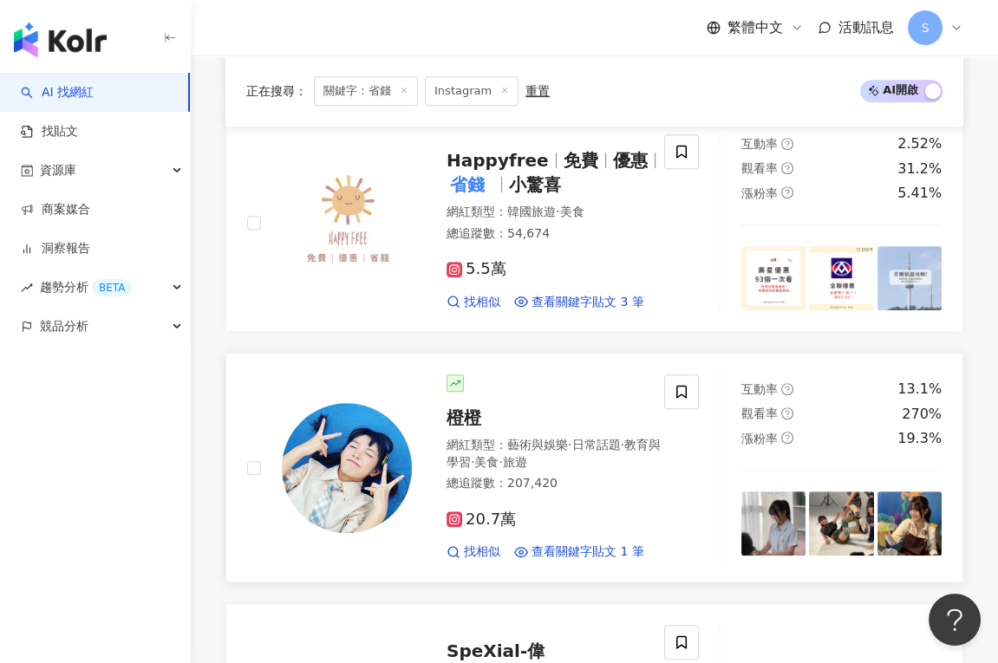
click at [567, 497] on div "20.7萬 找相似 查看關鍵字貼文 1 筆" at bounding box center [557, 529] width 223 height 64
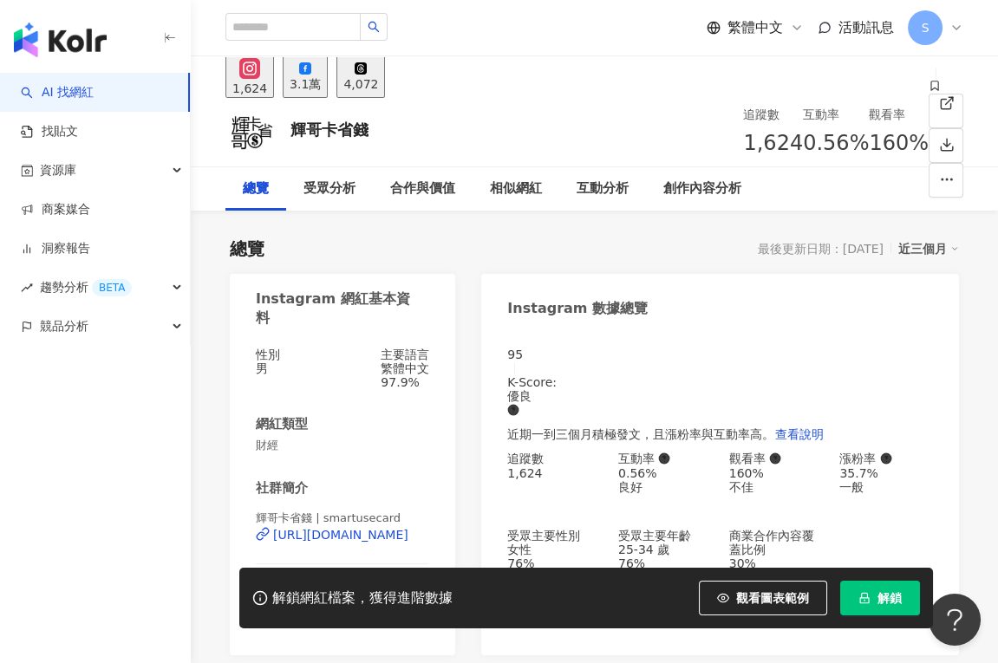
scroll to position [113, 0]
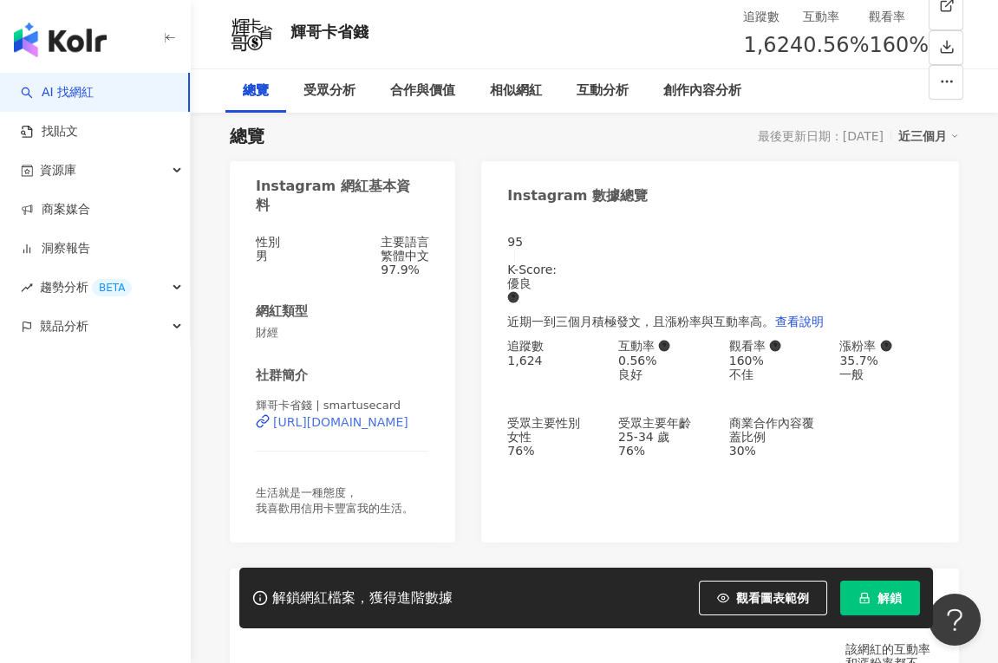
click at [367, 415] on div "https://www.instagram.com/smartusecard/" at bounding box center [340, 422] width 135 height 14
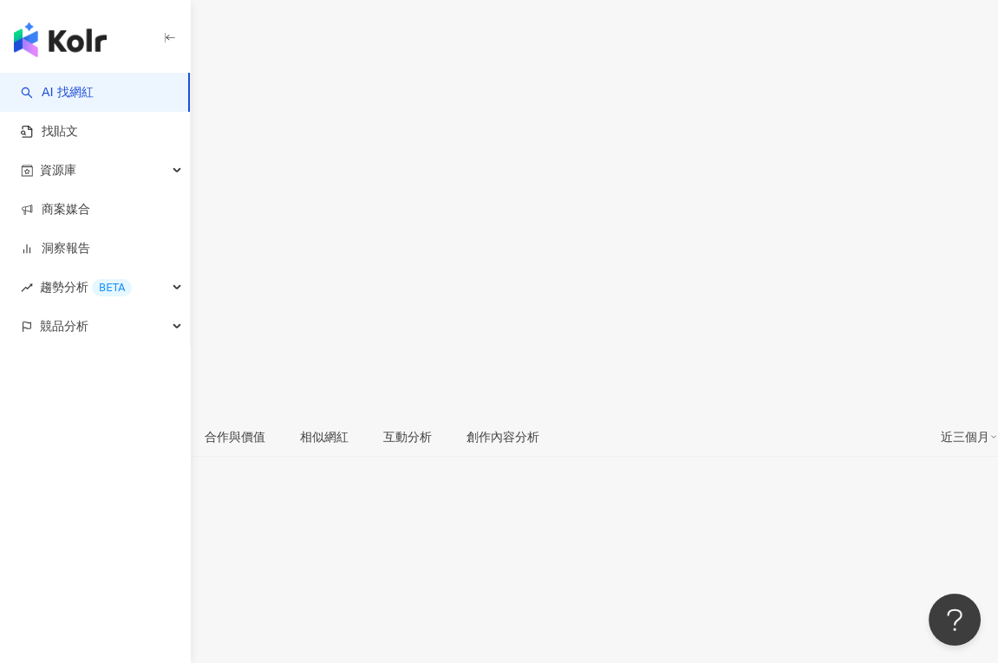
scroll to position [394, 0]
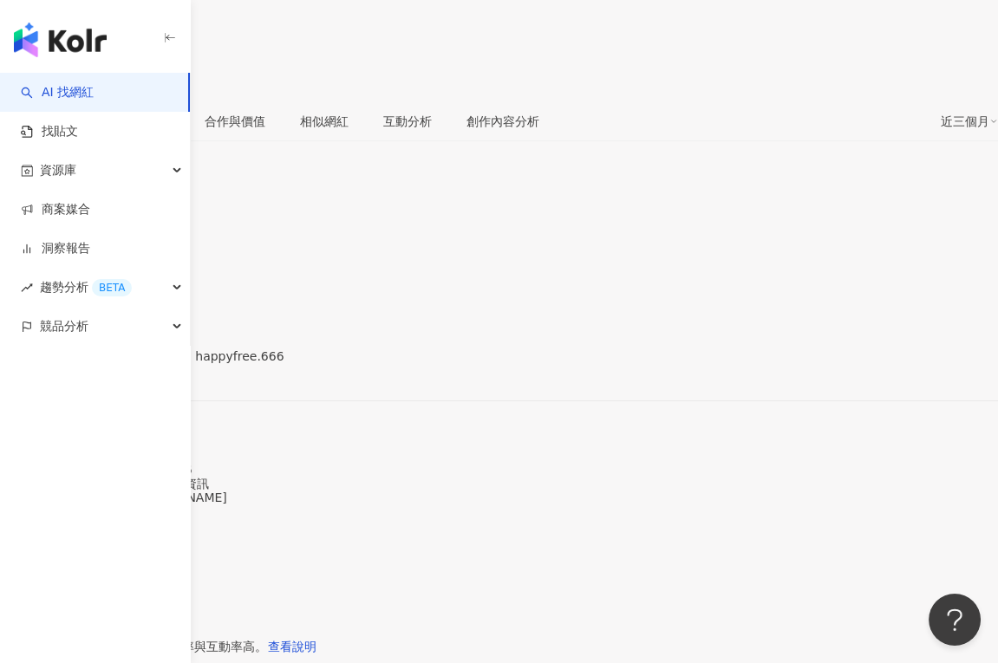
click at [342, 500] on div "性別 其他 主要語言 繁體中文 100% 網紅類型 韓國旅遊 · 美食 社群簡介 Happyfree | 免費 | 優惠 | 小驚喜 | happyfree.…" at bounding box center [499, 386] width 998 height 322
click at [153, 378] on div "https://www.instagram.com/happyfree.666/" at bounding box center [84, 371] width 135 height 14
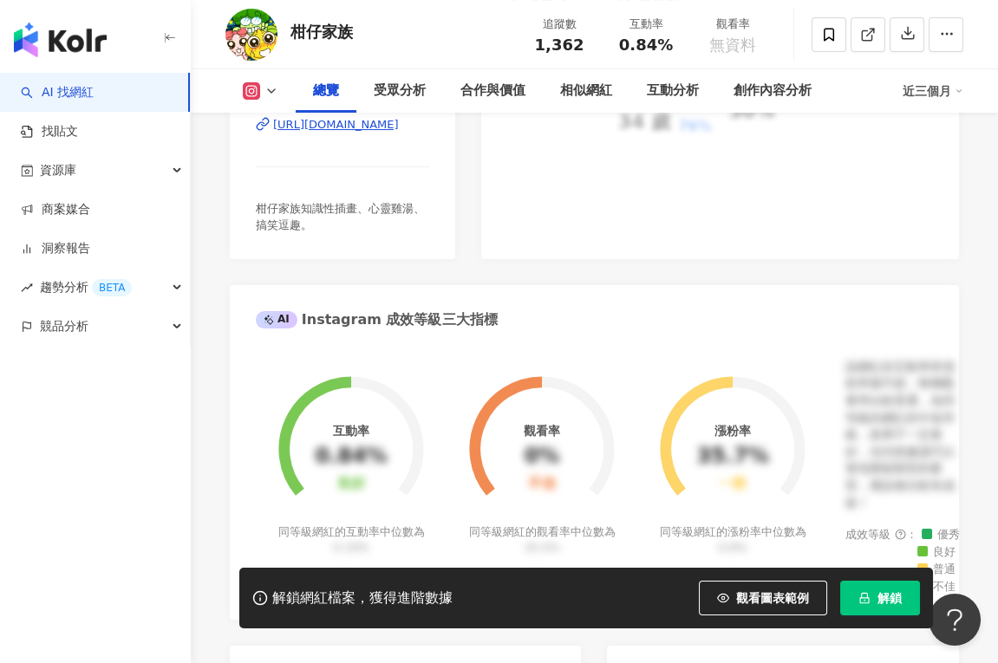
scroll to position [472, 0]
click at [381, 124] on div "https://www.instagram.com/gama_family/" at bounding box center [336, 124] width 126 height 16
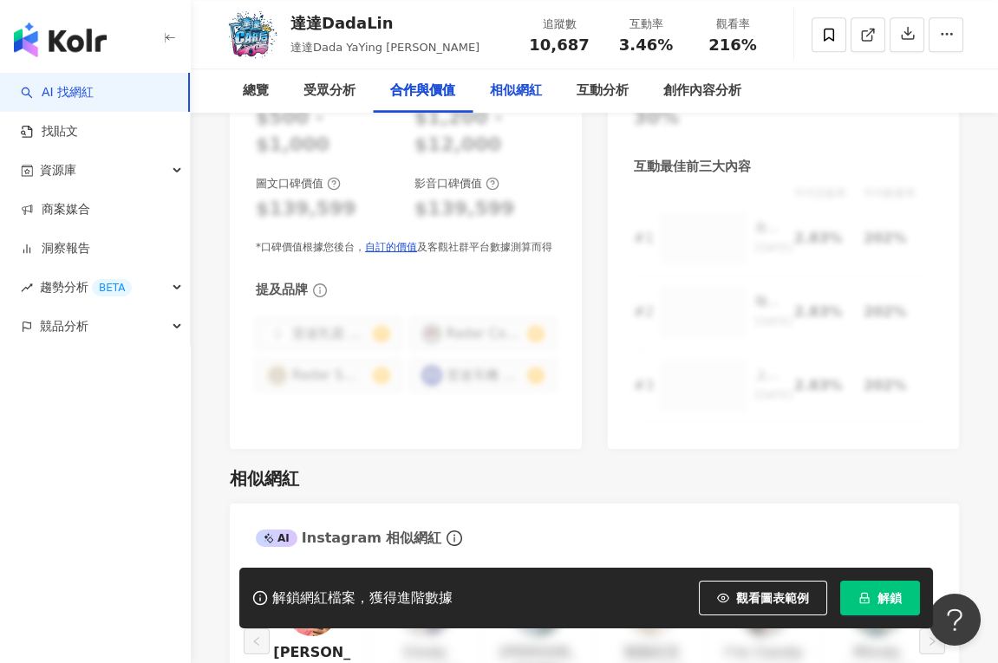
scroll to position [2601, 0]
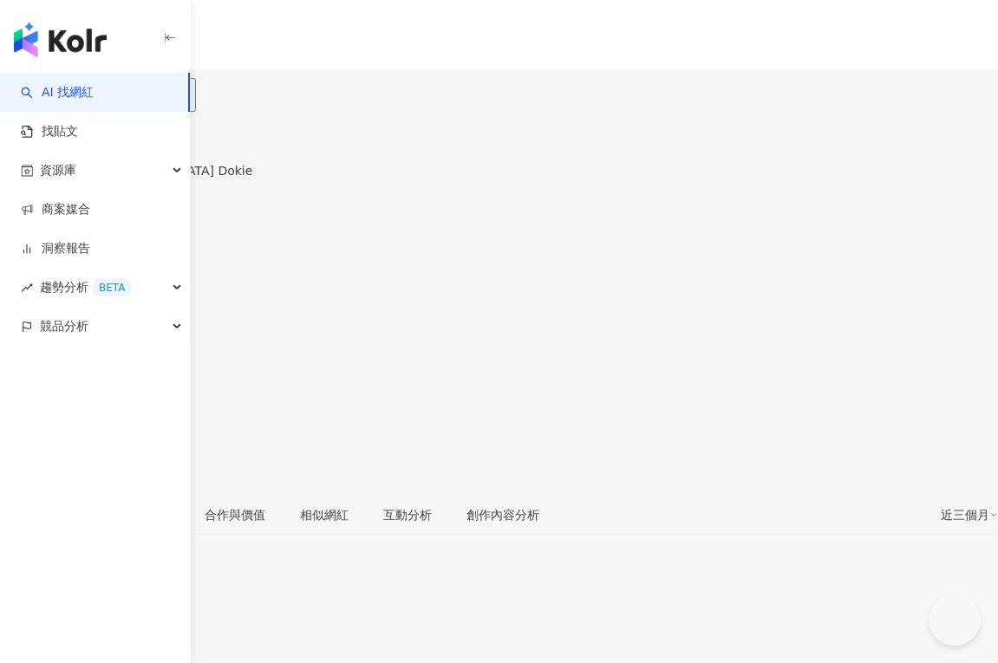
type input "**"
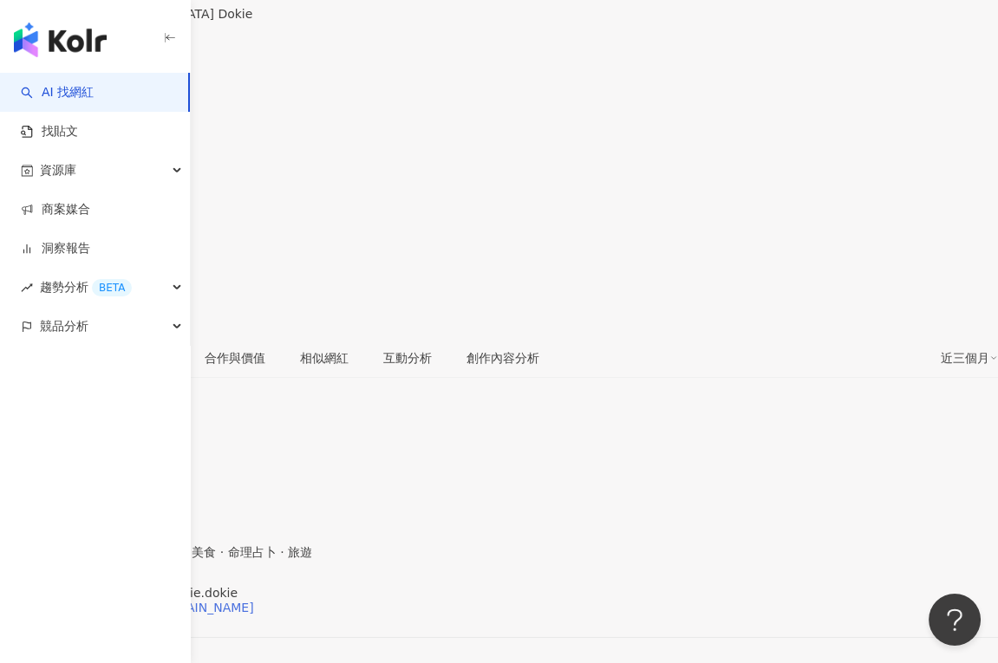
click at [254, 601] on div "[URL][DOMAIN_NAME][DOMAIN_NAME]" at bounding box center [135, 608] width 237 height 14
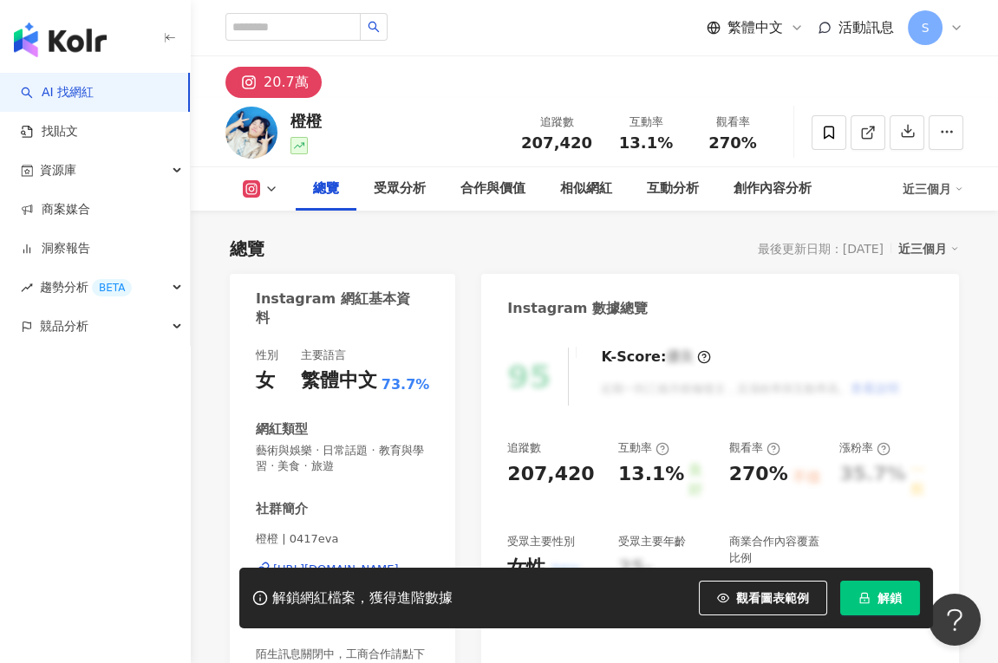
scroll to position [157, 0]
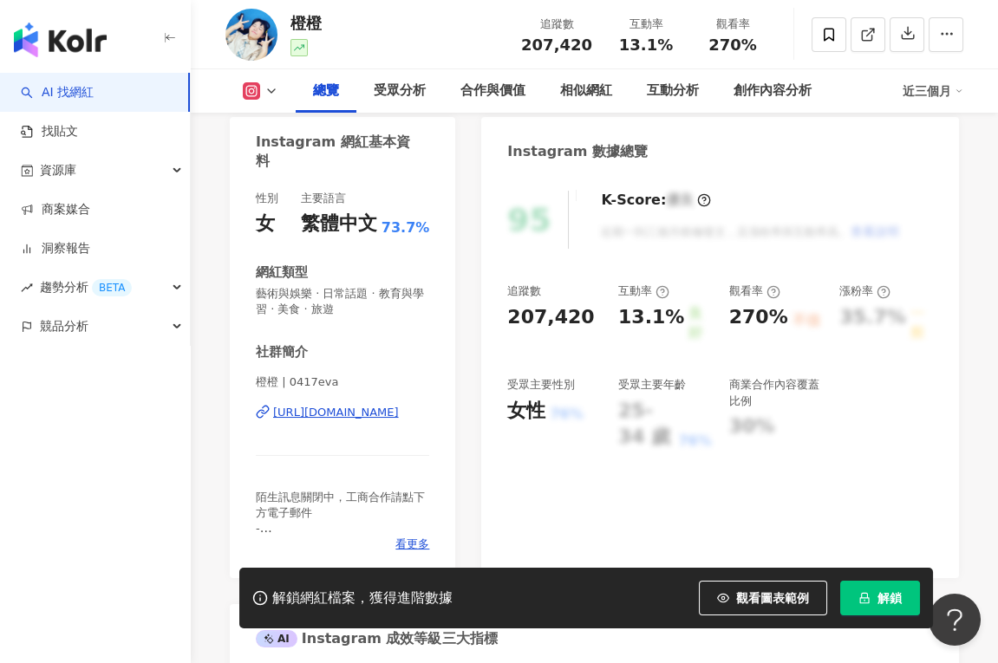
click at [371, 416] on div "https://www.instagram.com/0417eva/" at bounding box center [336, 413] width 126 height 16
